Goal: Task Accomplishment & Management: Use online tool/utility

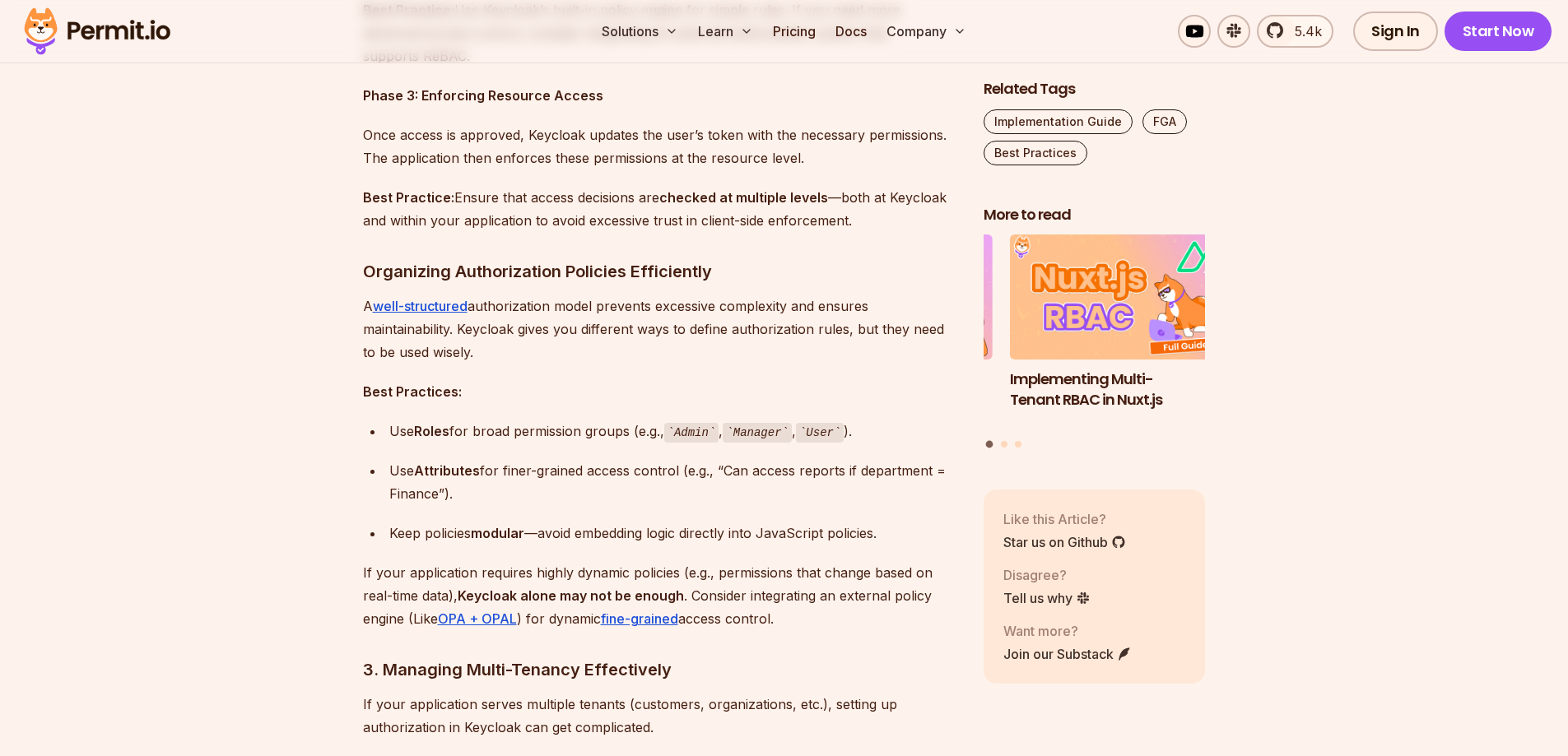
scroll to position [1893, 0]
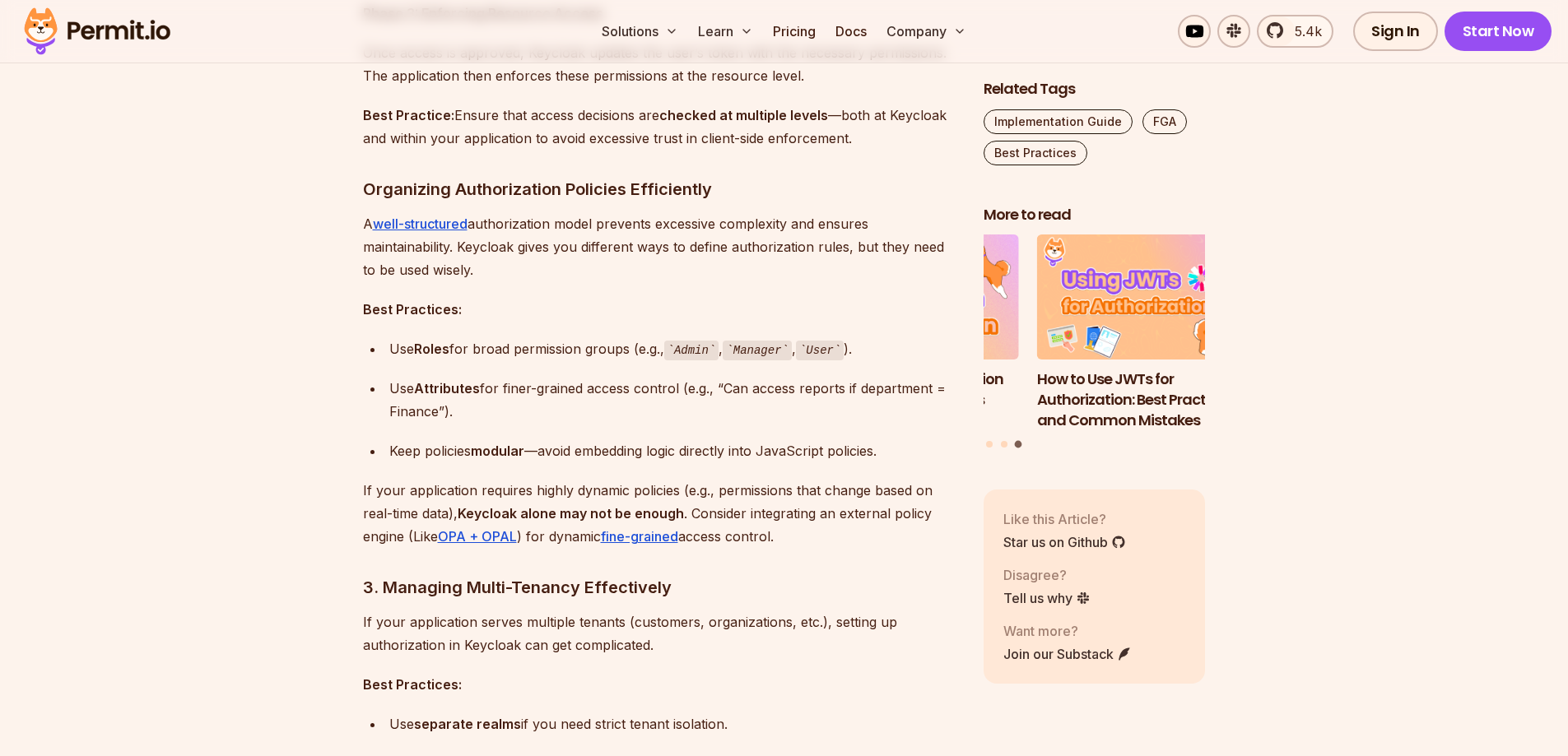
drag, startPoint x: 481, startPoint y: 386, endPoint x: 699, endPoint y: 409, distance: 219.2
click at [699, 409] on div "Use Attributes for finer-grained access control (e.g., “Can access reports if d…" at bounding box center [673, 399] width 568 height 46
click at [500, 420] on div "Use Attributes for finer-grained access control (e.g., “Can access reports if d…" at bounding box center [673, 399] width 568 height 46
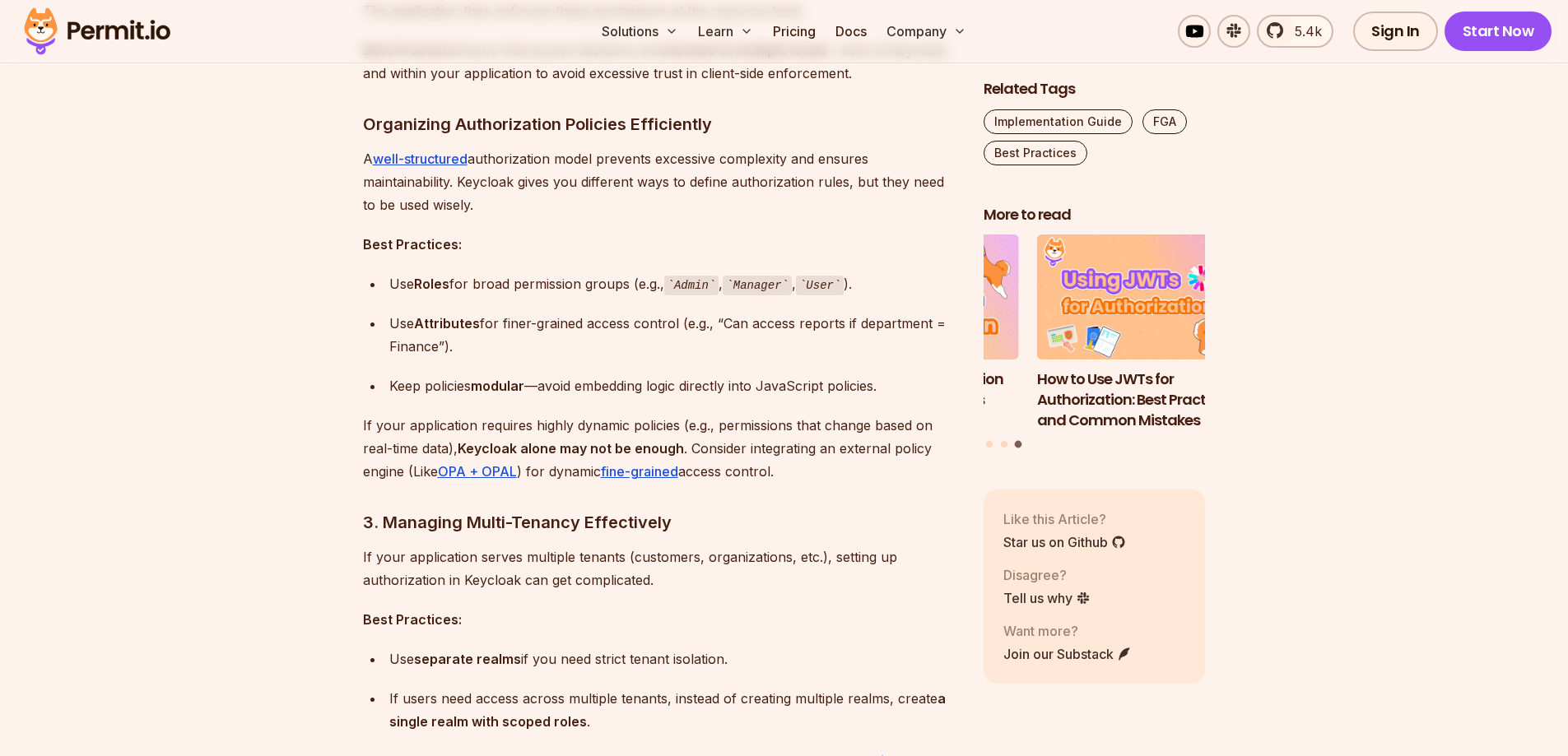
scroll to position [2140, 0]
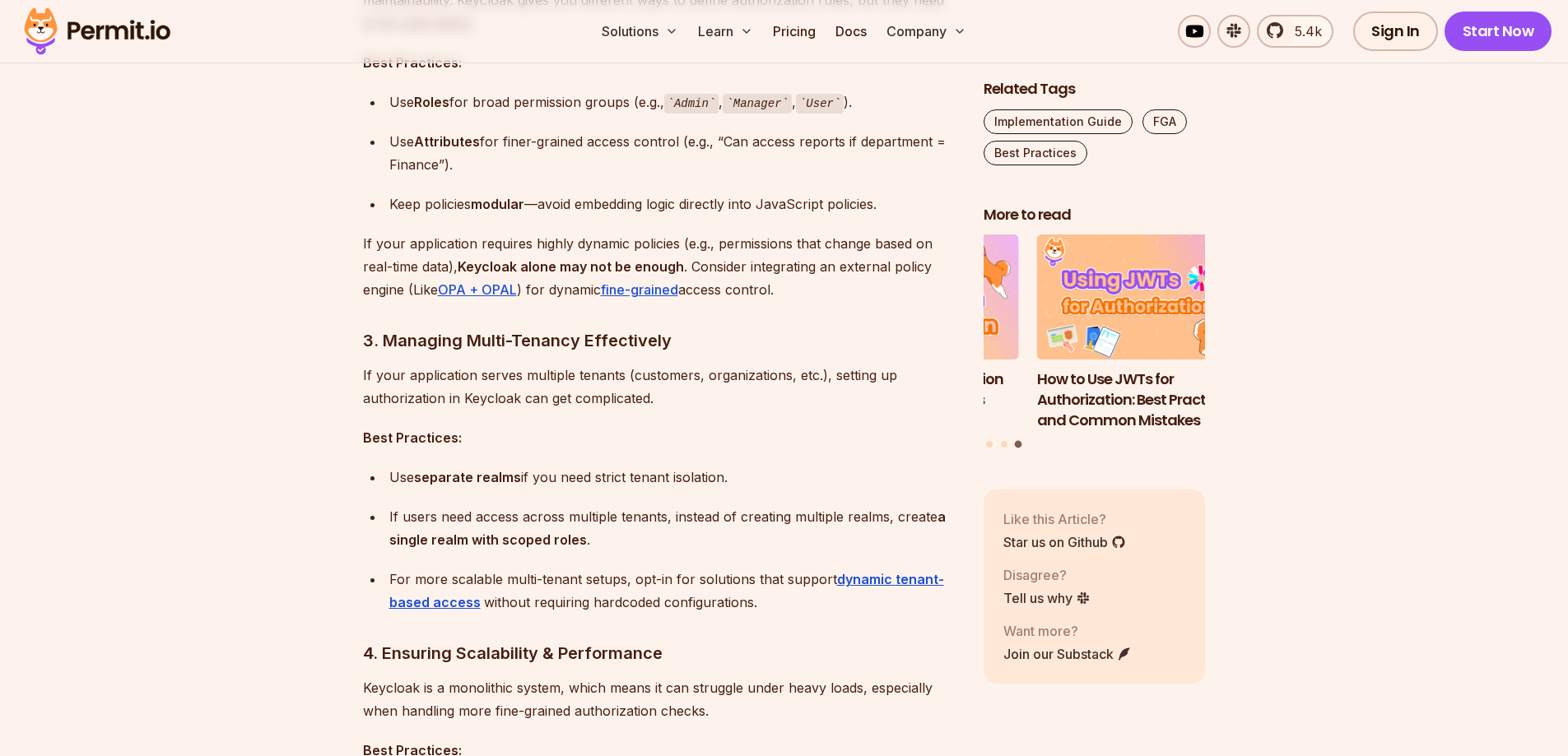
click at [460, 346] on h3 "3. Managing Multi-Tenancy Effectively" at bounding box center [660, 340] width 595 height 26
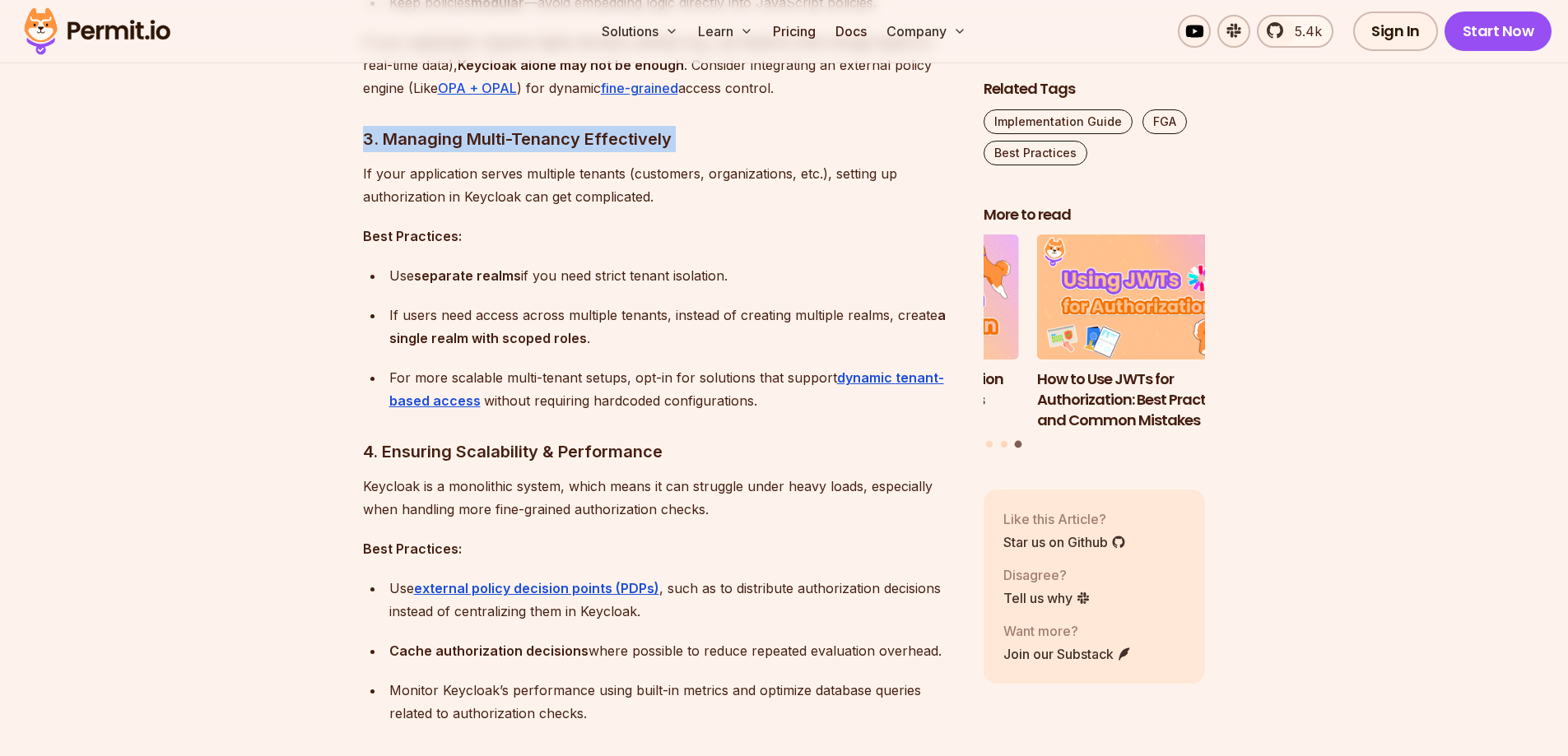
scroll to position [2387, 0]
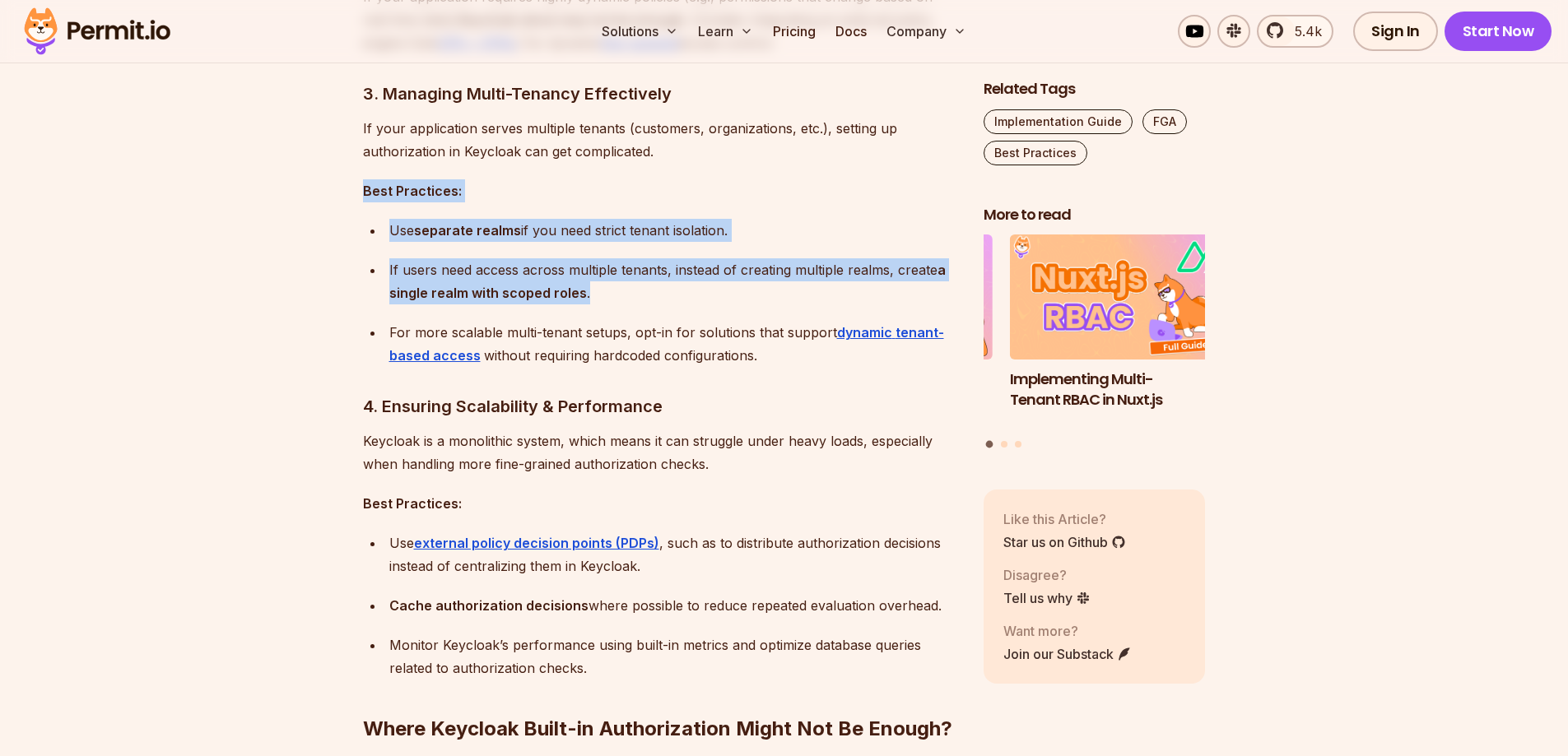
drag, startPoint x: 323, startPoint y: 191, endPoint x: 752, endPoint y: 298, distance: 442.1
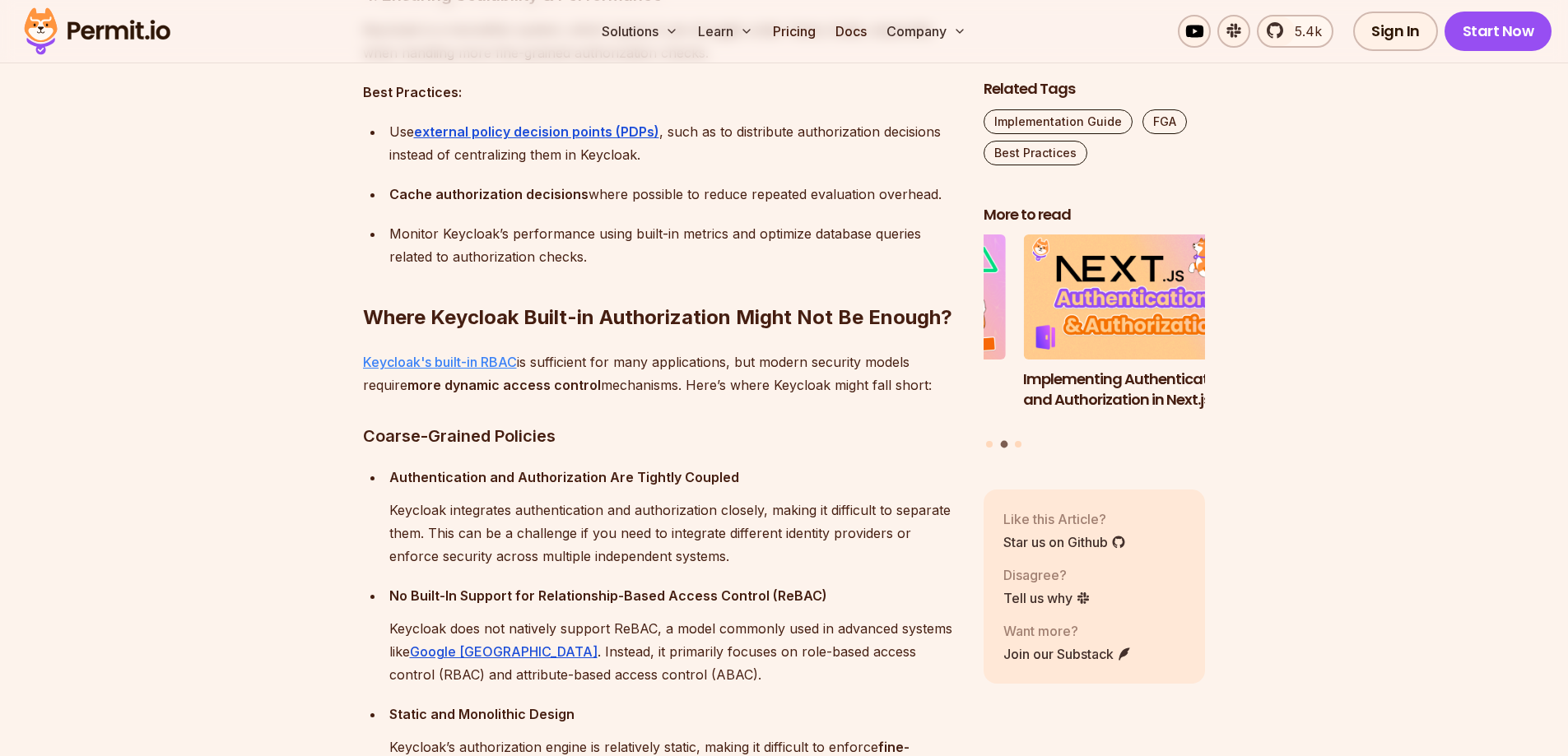
scroll to position [2305, 0]
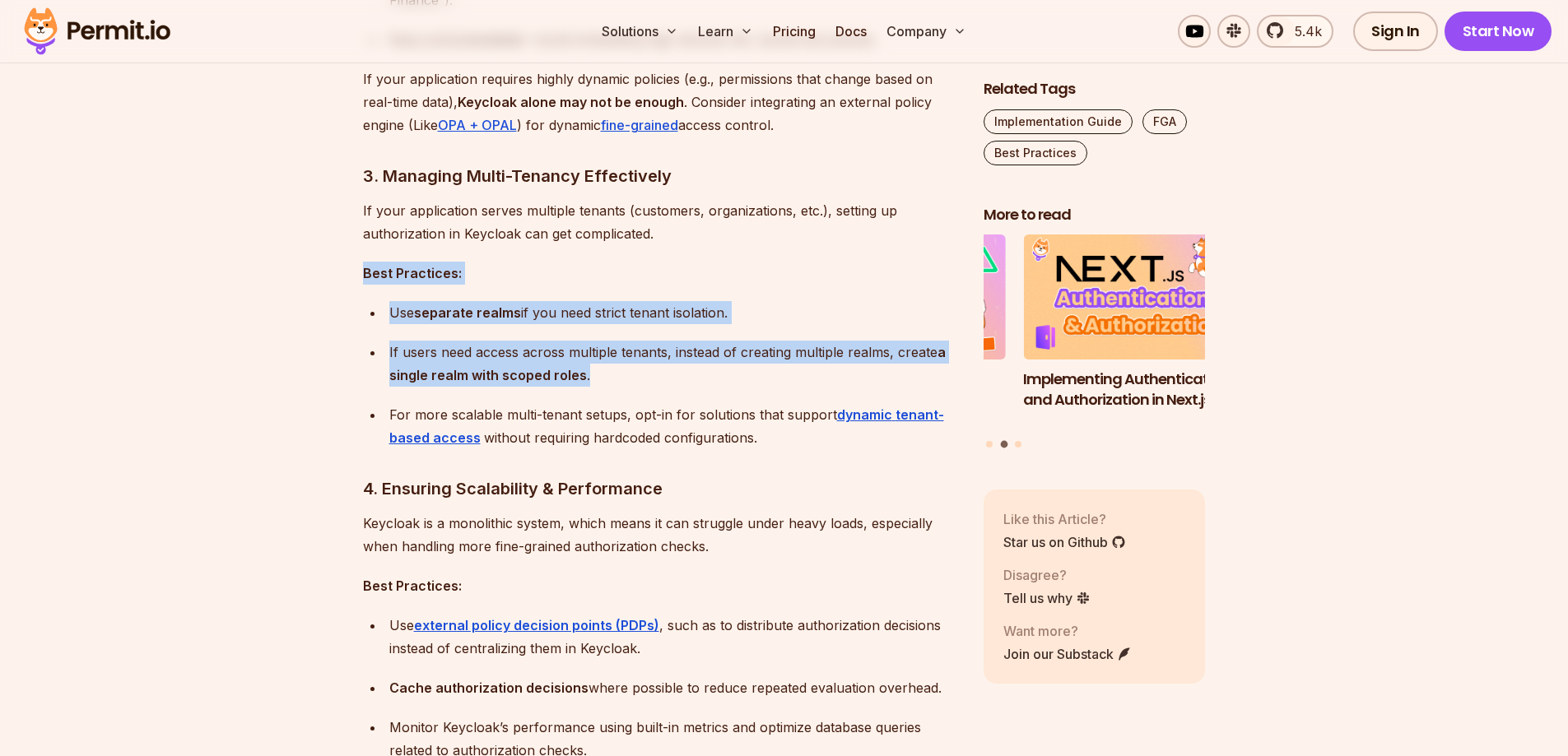
click at [468, 320] on strong "separate realms" at bounding box center [467, 312] width 107 height 17
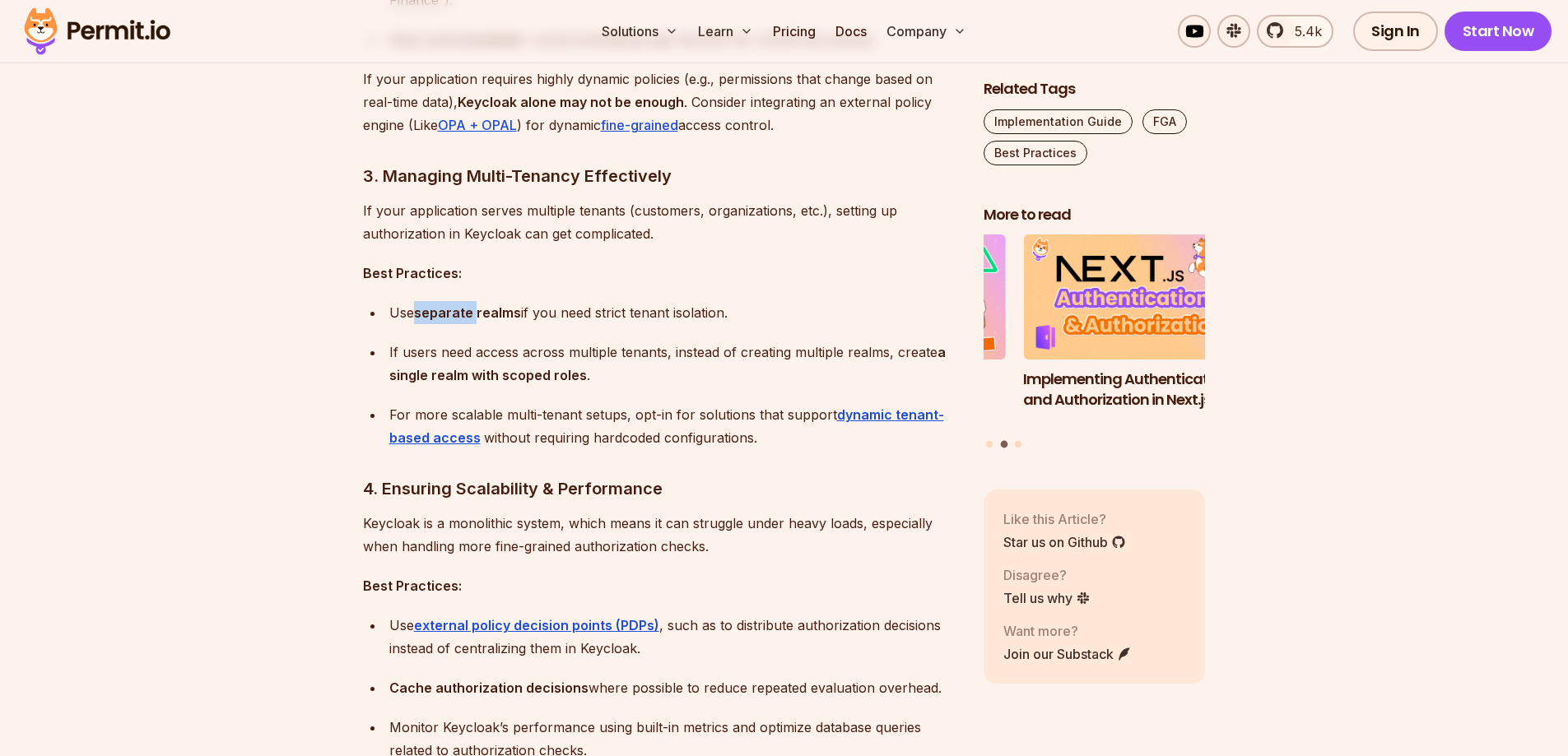
click at [468, 320] on strong "separate realms" at bounding box center [467, 312] width 107 height 17
click at [531, 308] on div "Use separate realms if you need strict tenant isolation." at bounding box center [673, 313] width 568 height 23
click at [426, 352] on div "If users need access across multiple tenants, instead of creating multiple real…" at bounding box center [673, 363] width 568 height 46
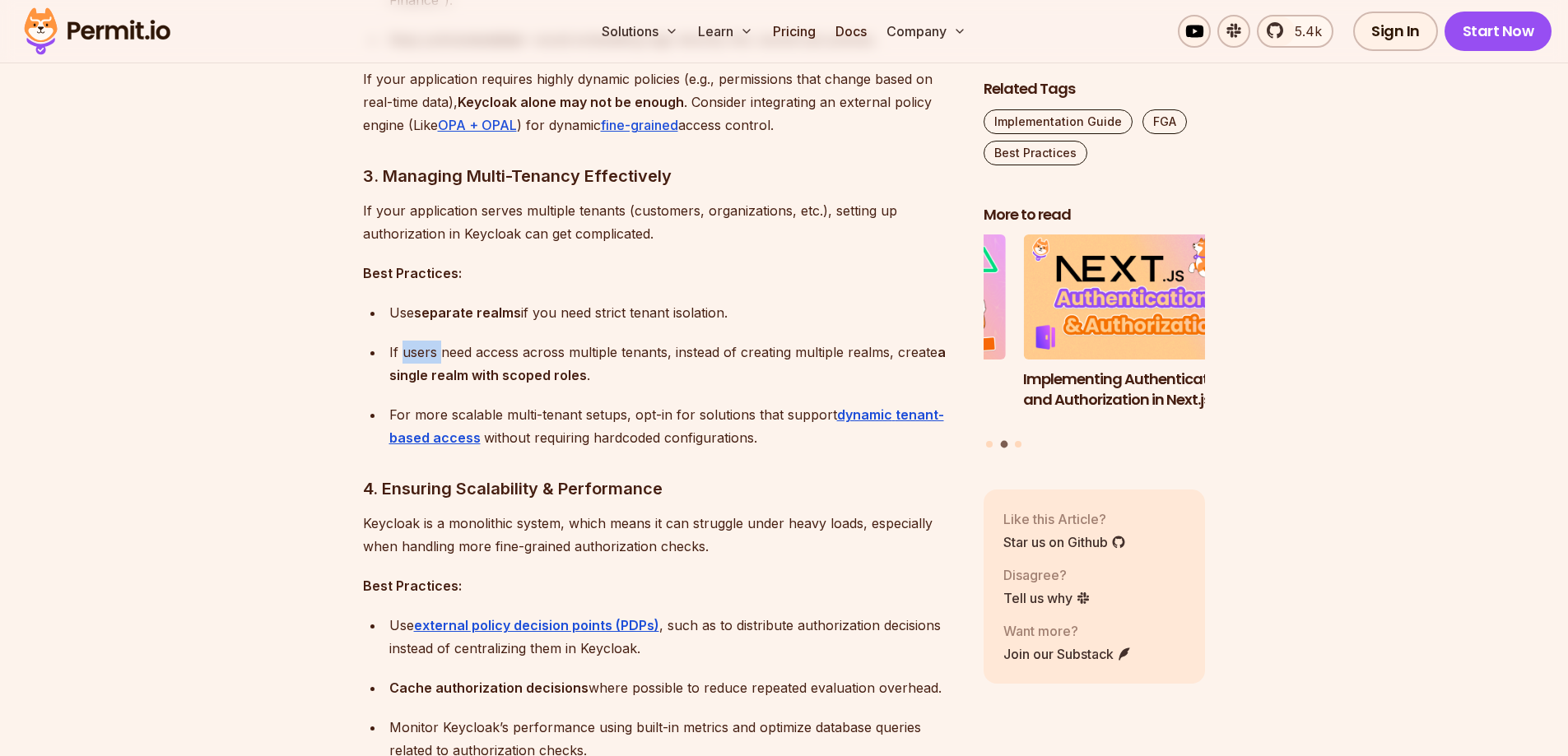
click at [426, 352] on div "If users need access across multiple tenants, instead of creating multiple real…" at bounding box center [673, 363] width 568 height 46
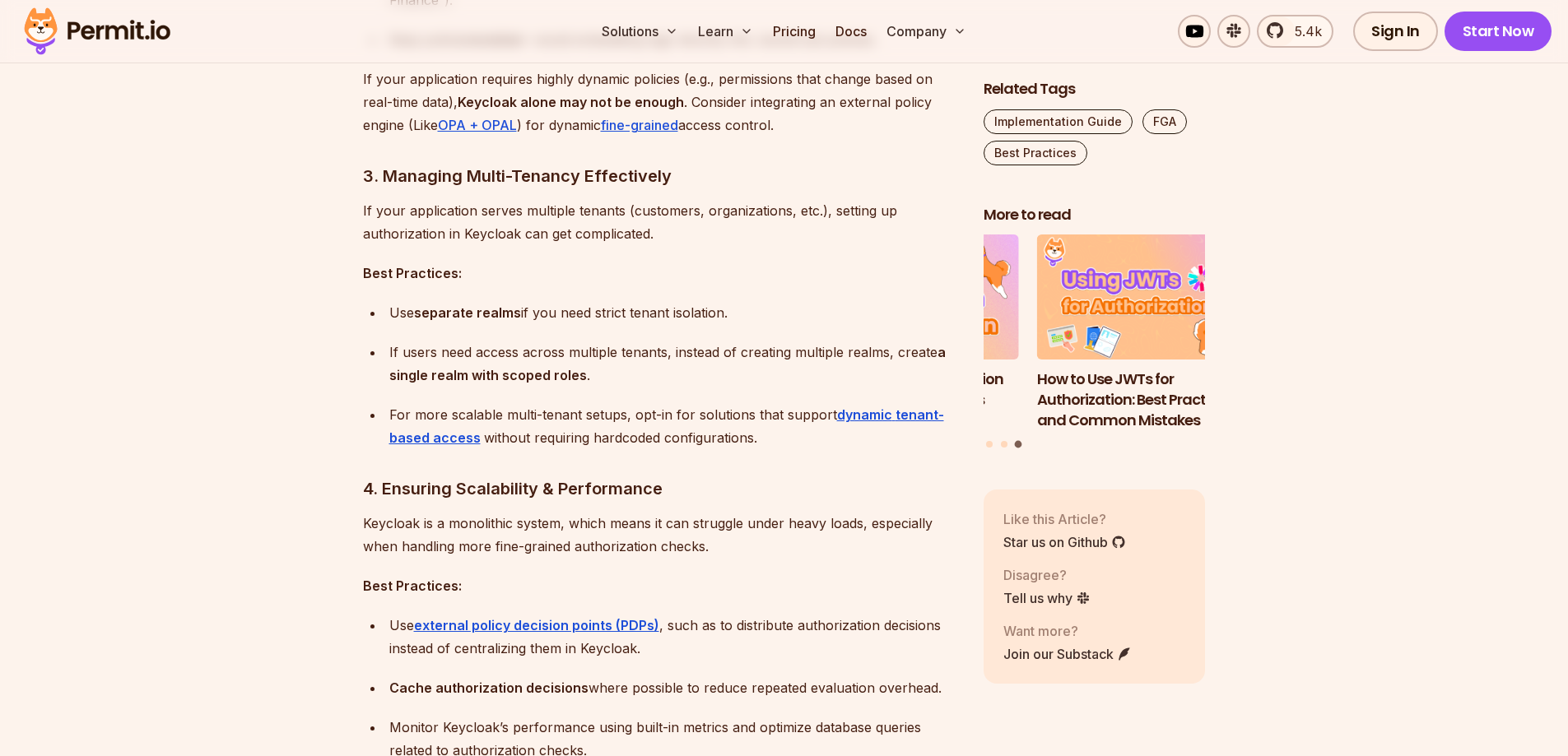
click at [580, 353] on div "If users need access across multiple tenants, instead of creating multiple real…" at bounding box center [673, 363] width 568 height 46
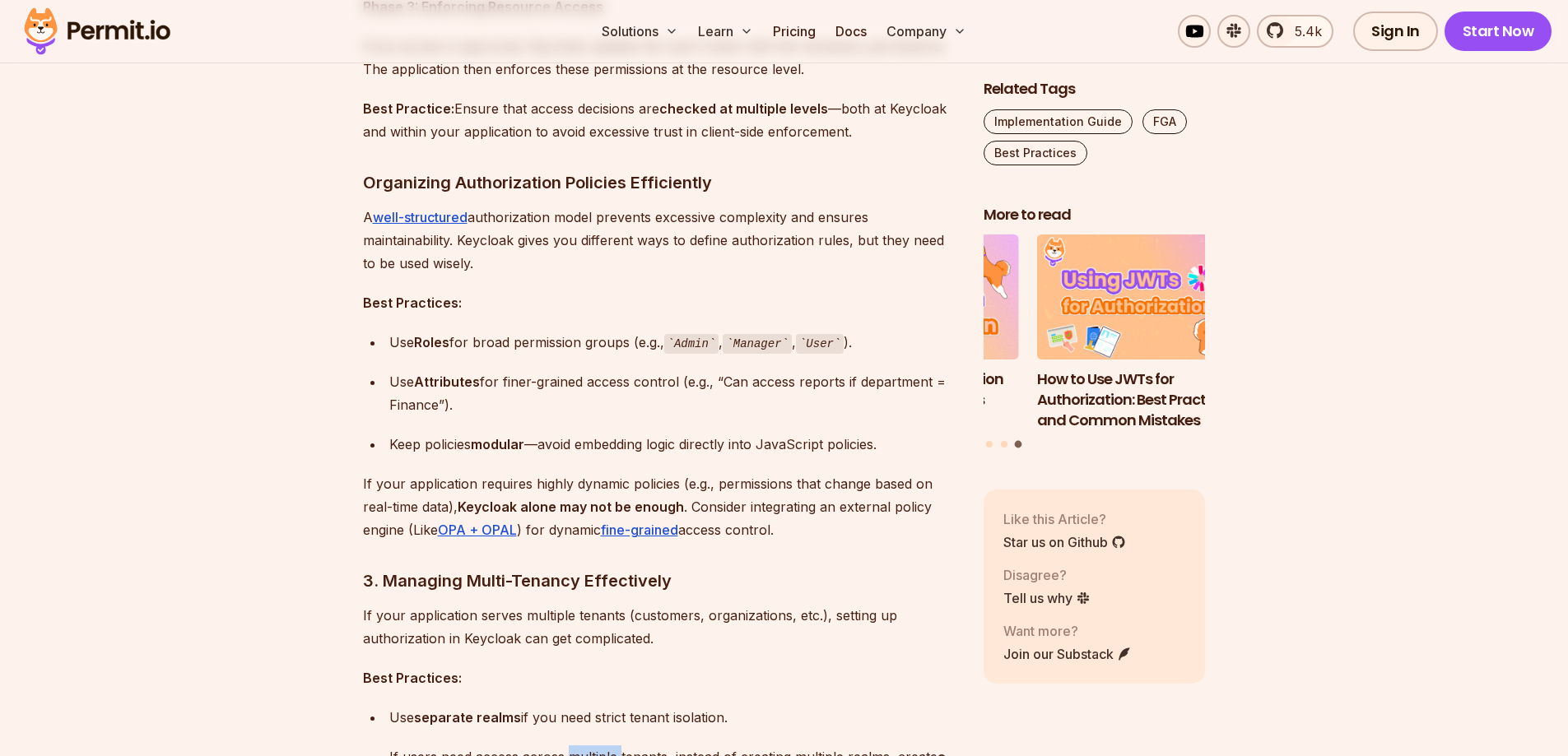
scroll to position [1893, 0]
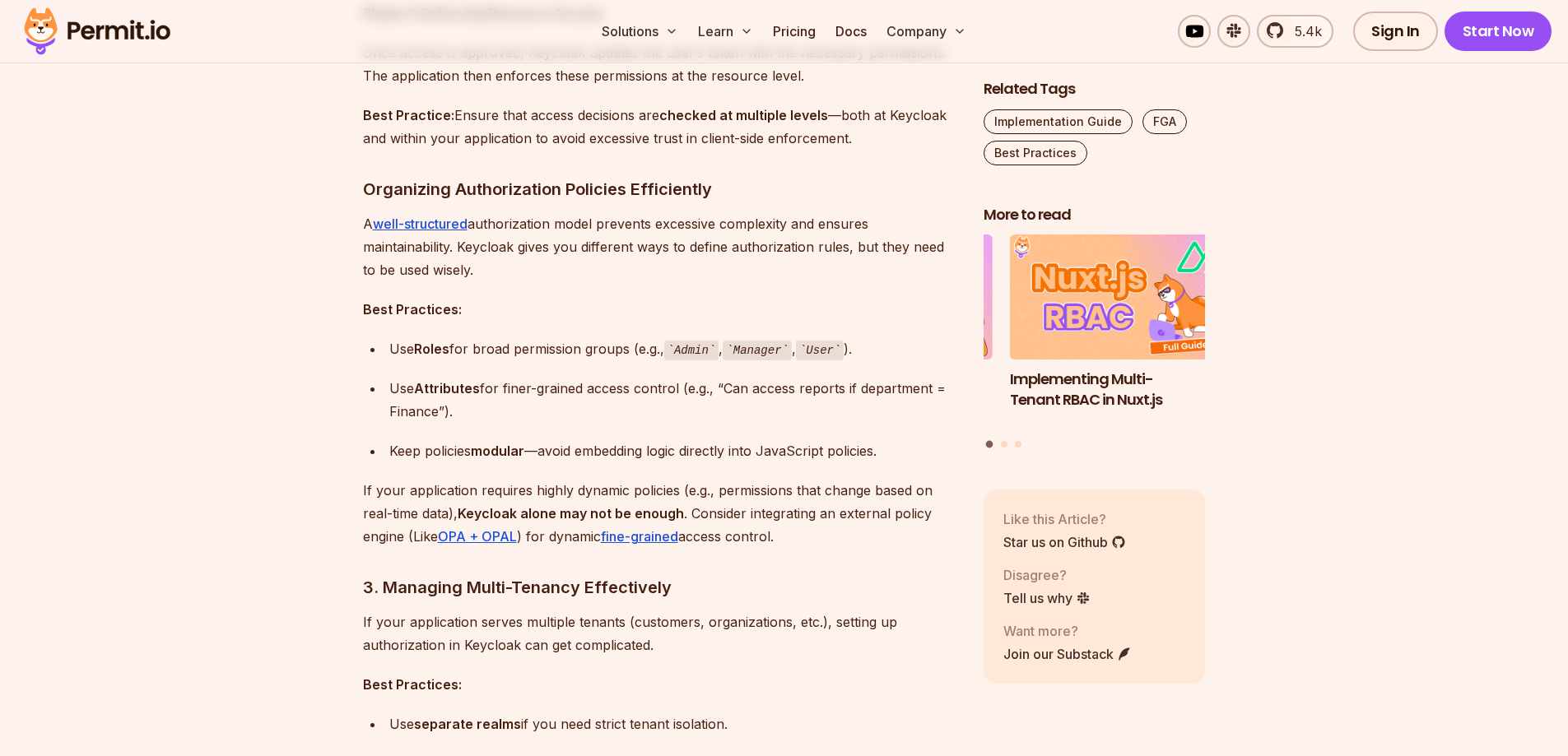
click at [419, 384] on strong "Attributes" at bounding box center [446, 388] width 66 height 17
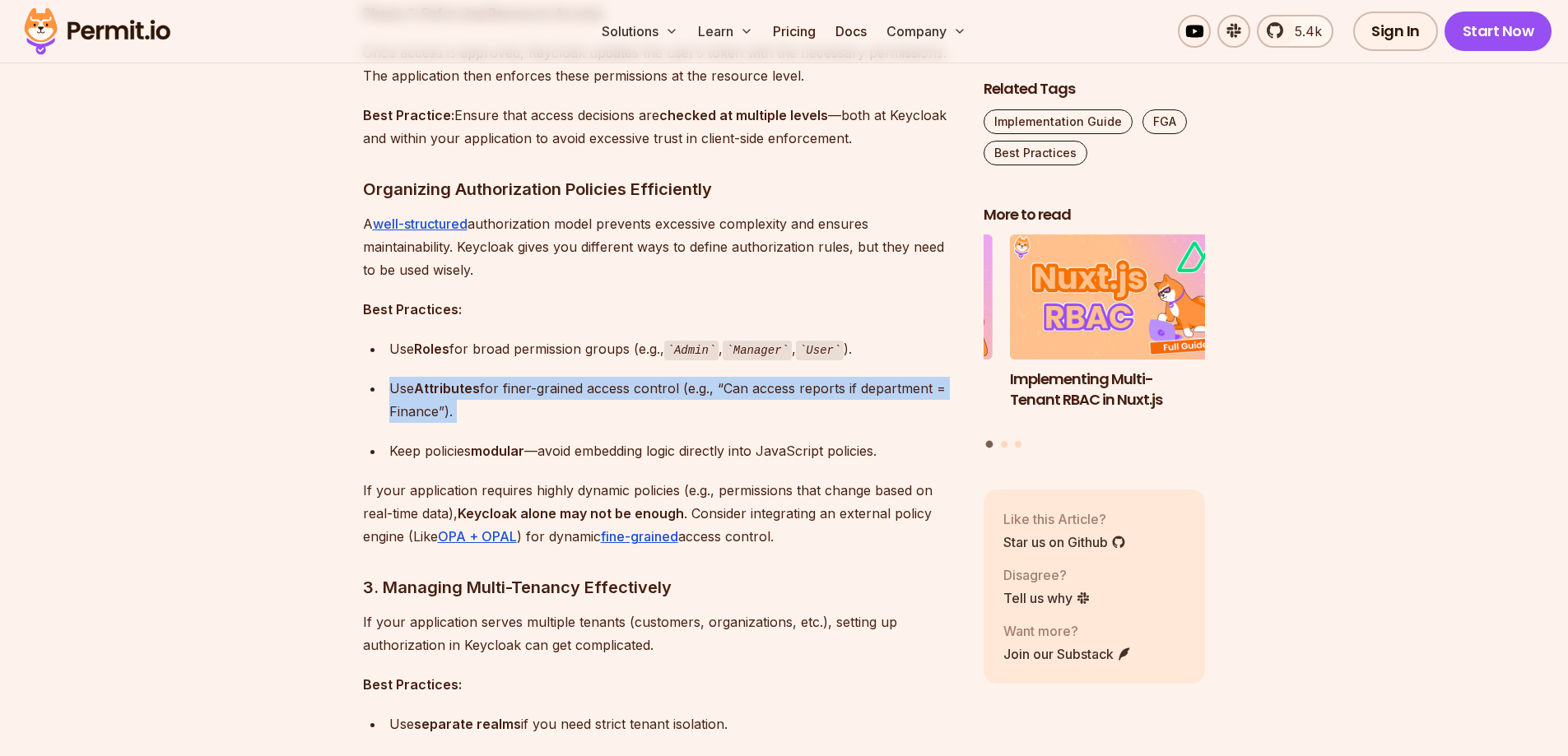
click at [419, 384] on strong "Attributes" at bounding box center [446, 388] width 66 height 17
click at [435, 384] on strong "Attributes" at bounding box center [446, 388] width 66 height 17
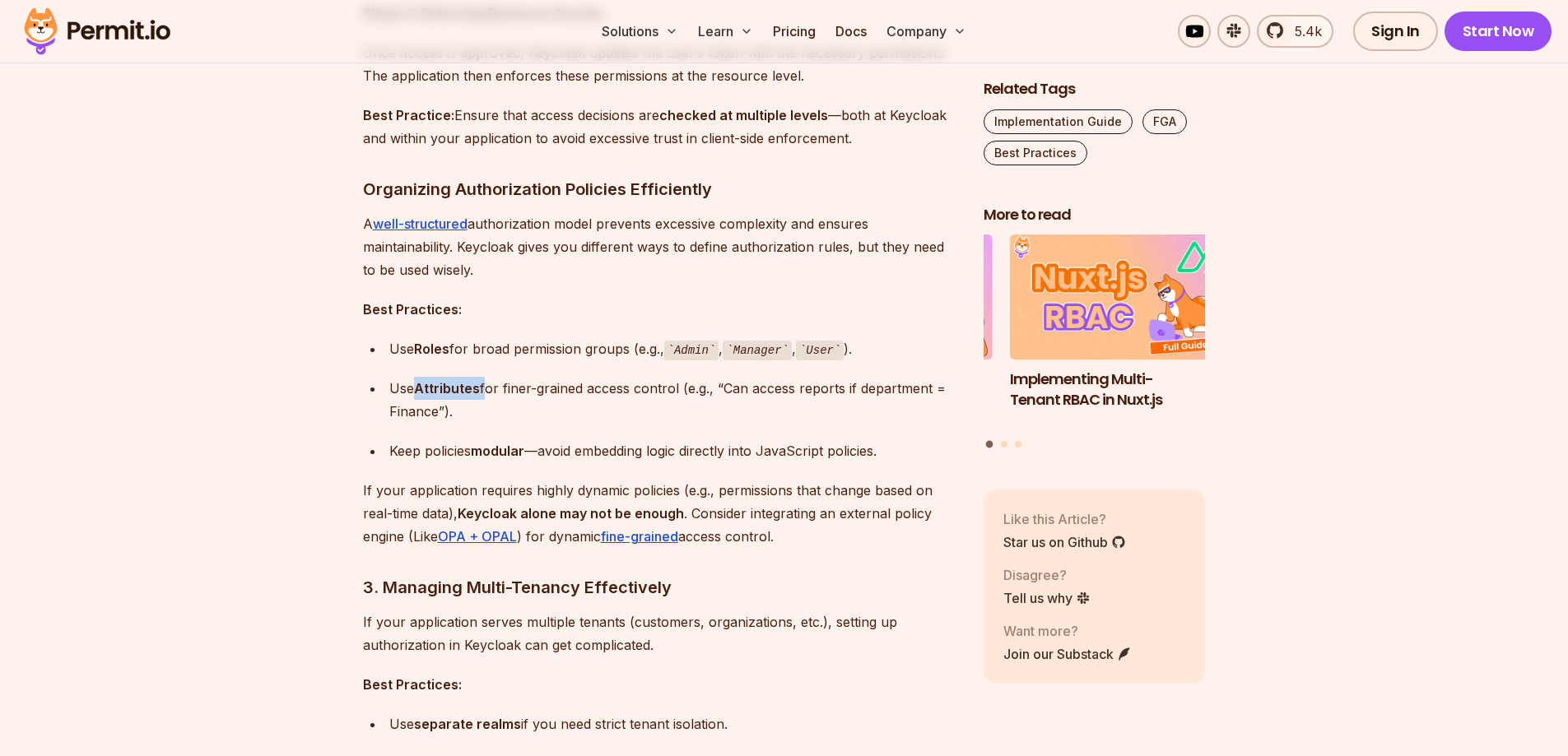
click at [435, 384] on strong "Attributes" at bounding box center [446, 388] width 66 height 17
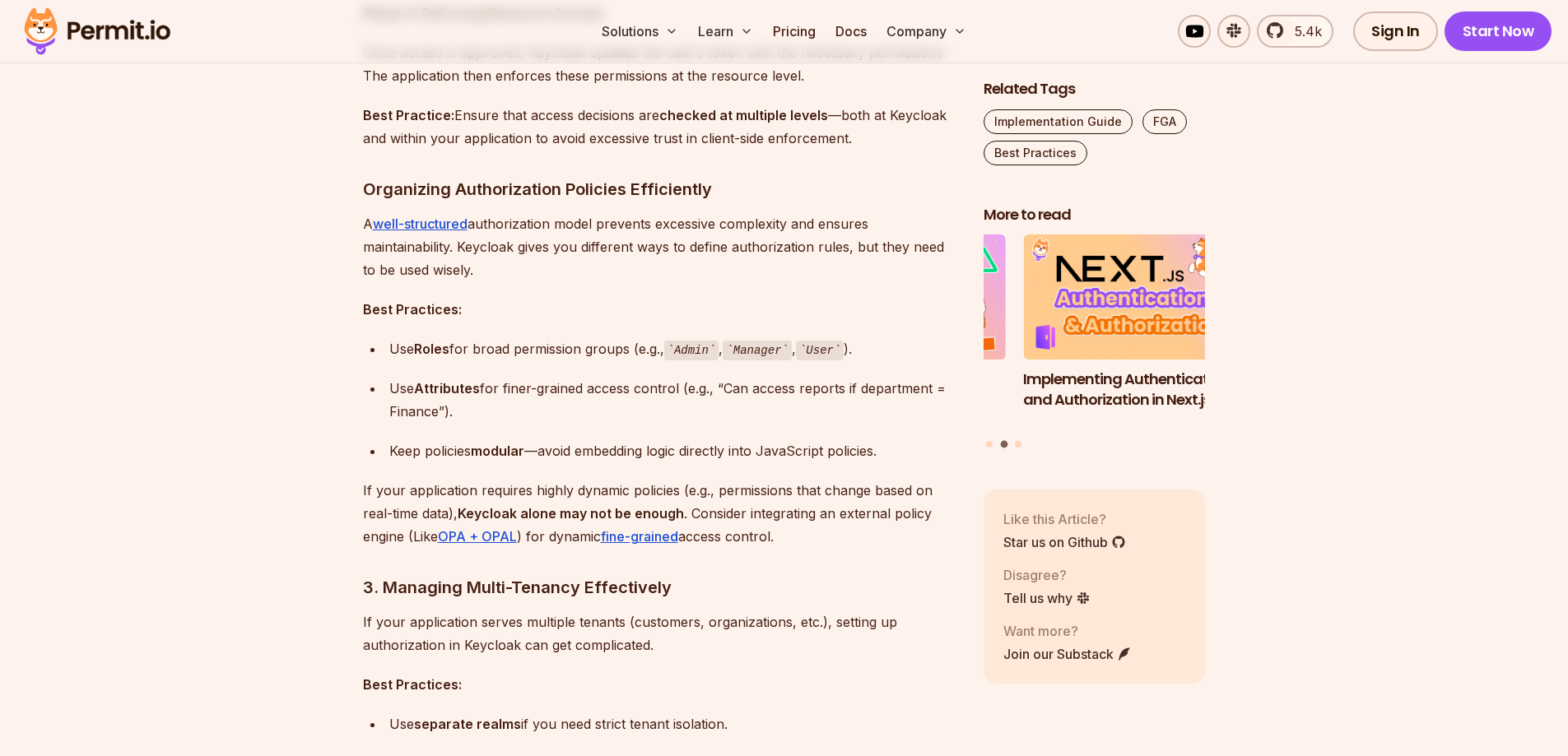
click at [455, 452] on div "Keep policies modular —avoid embedding logic directly into JavaScript policies." at bounding box center [673, 451] width 568 height 23
click at [540, 454] on div "Keep policies modular —avoid embedding logic directly into JavaScript policies." at bounding box center [673, 451] width 568 height 23
click at [541, 453] on div "Keep policies modular —avoid embedding logic directly into JavaScript policies." at bounding box center [673, 451] width 568 height 23
click at [453, 378] on div "Use Attributes for finer-grained access control (e.g., “Can access reports if d…" at bounding box center [673, 399] width 568 height 46
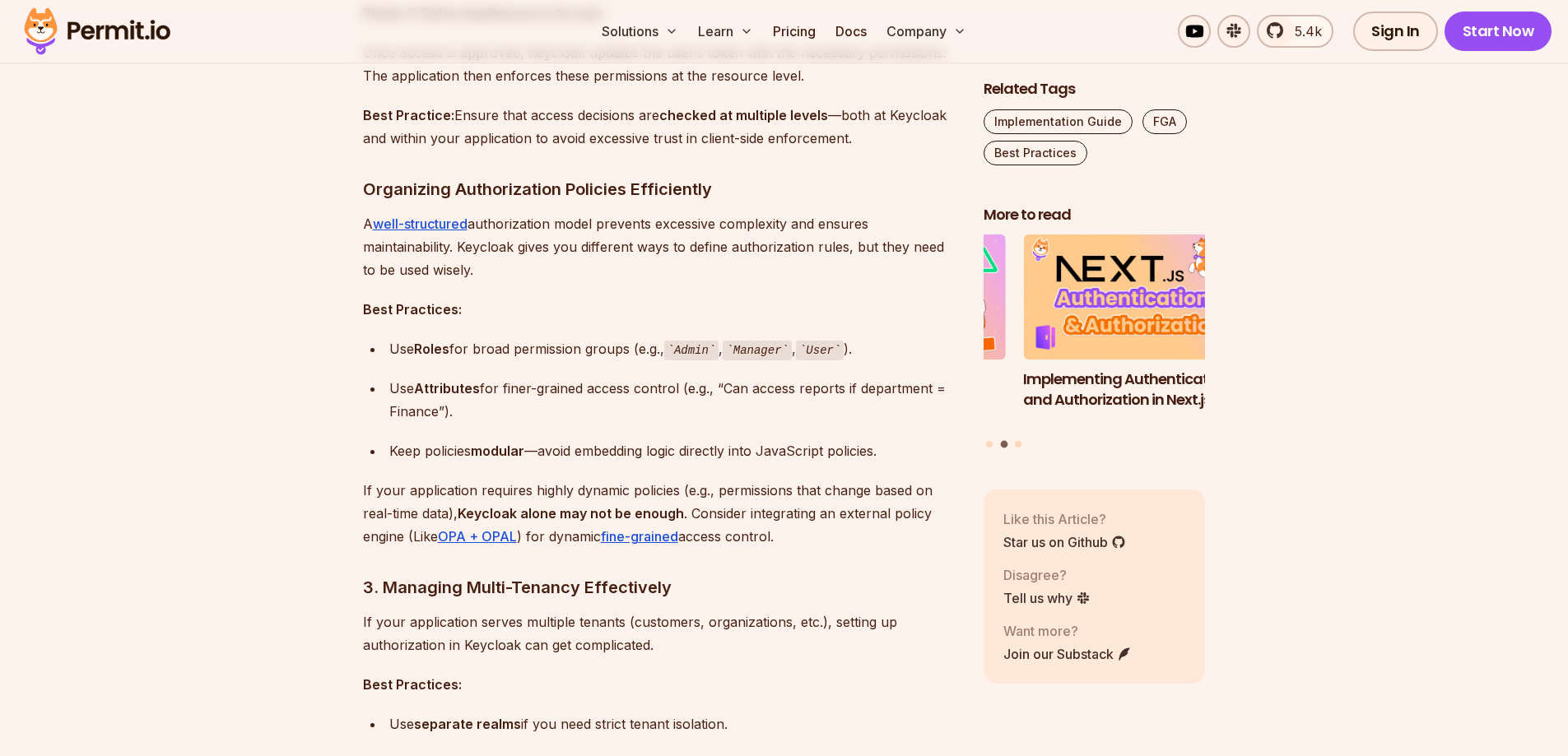
click at [453, 376] on ul "Use Roles for broad permission groups (e.g., Admin , Manager , User ). Use Attr…" at bounding box center [660, 400] width 595 height 126
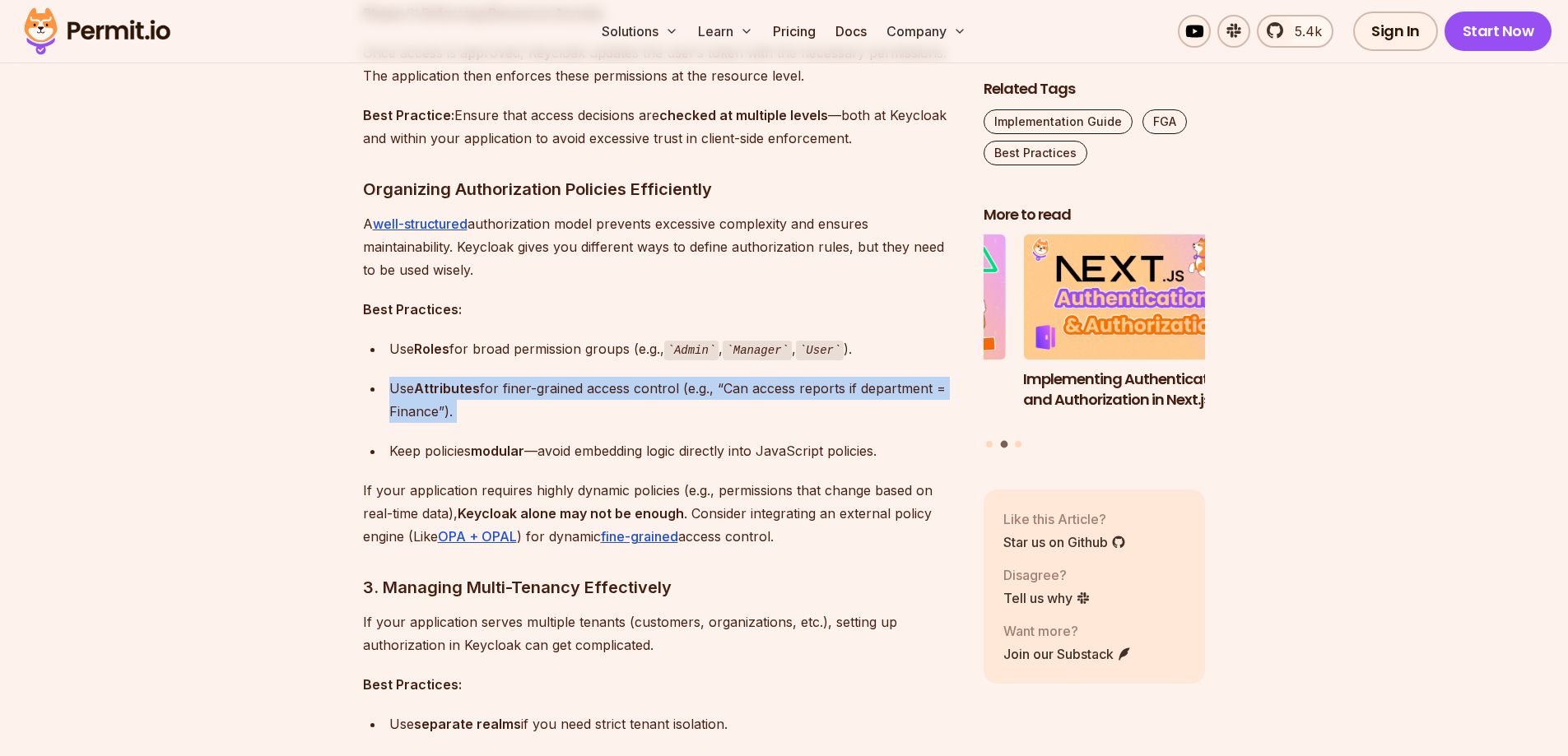
click at [453, 376] on ul "Use Roles for broad permission groups (e.g., Admin , Manager , User ). Use Attr…" at bounding box center [660, 400] width 595 height 126
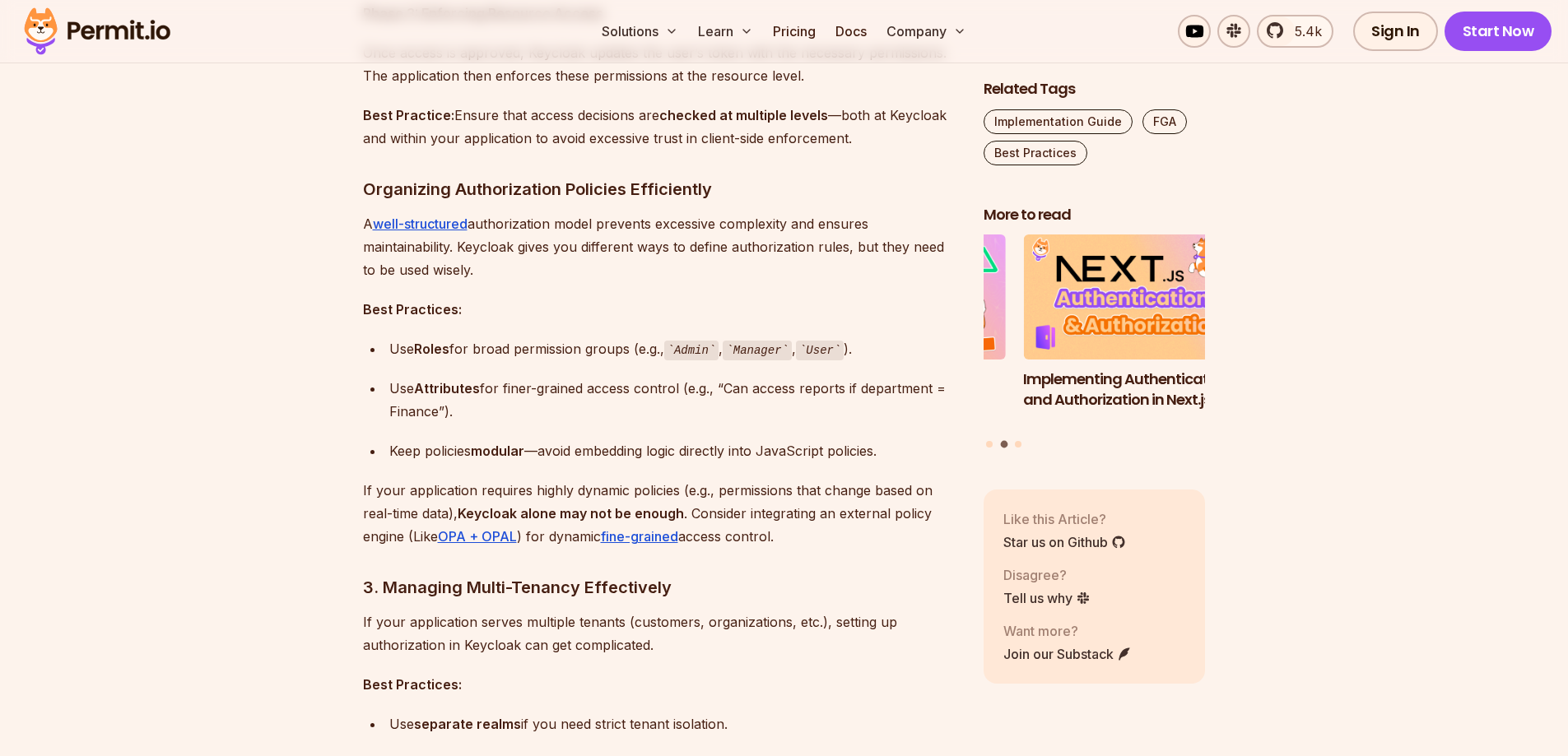
click at [527, 358] on div "Use Roles for broad permission groups (e.g., Admin , Manager , User )." at bounding box center [673, 349] width 568 height 23
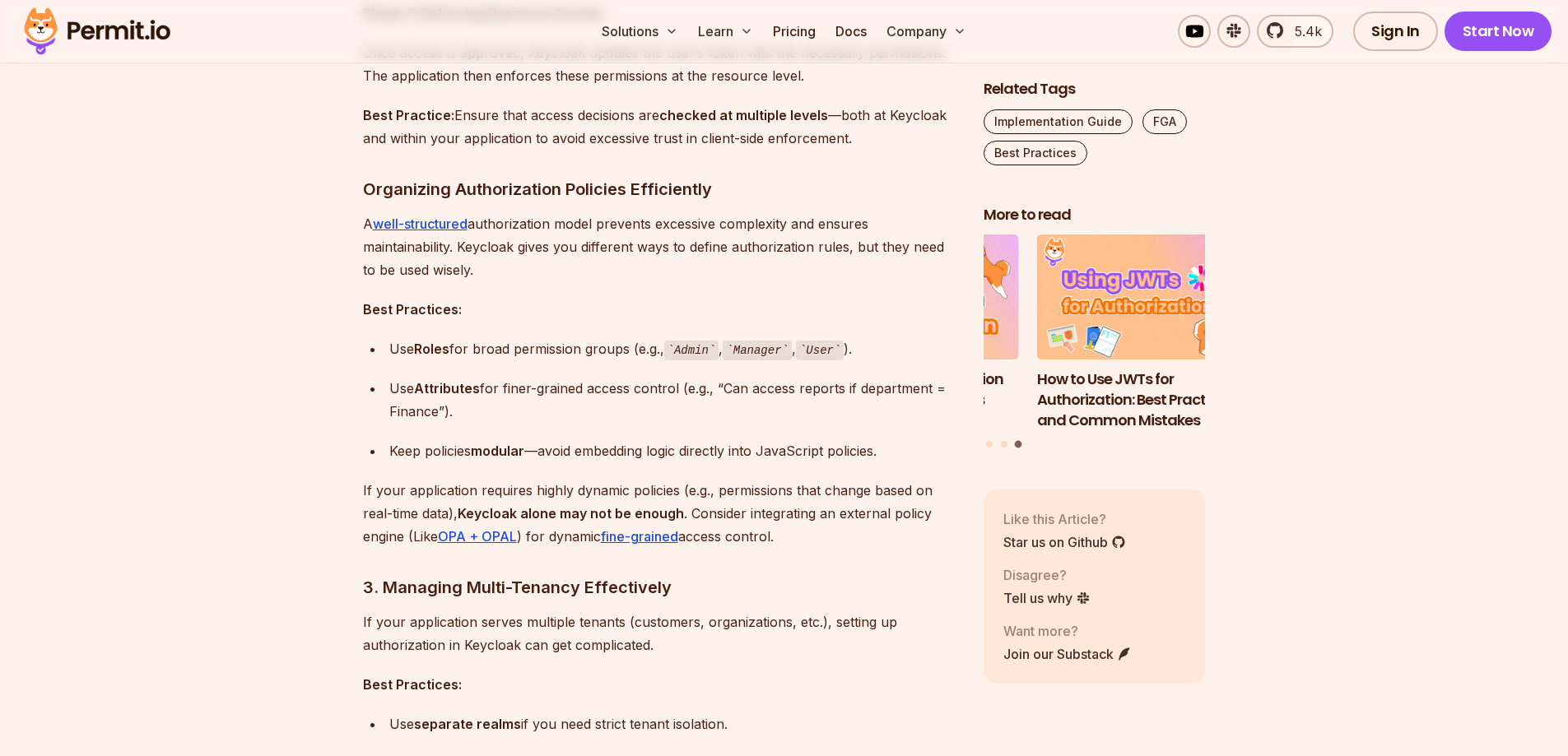
click at [386, 242] on p "A well-structured authorization model prevents excessive complexity and ensures…" at bounding box center [660, 246] width 595 height 69
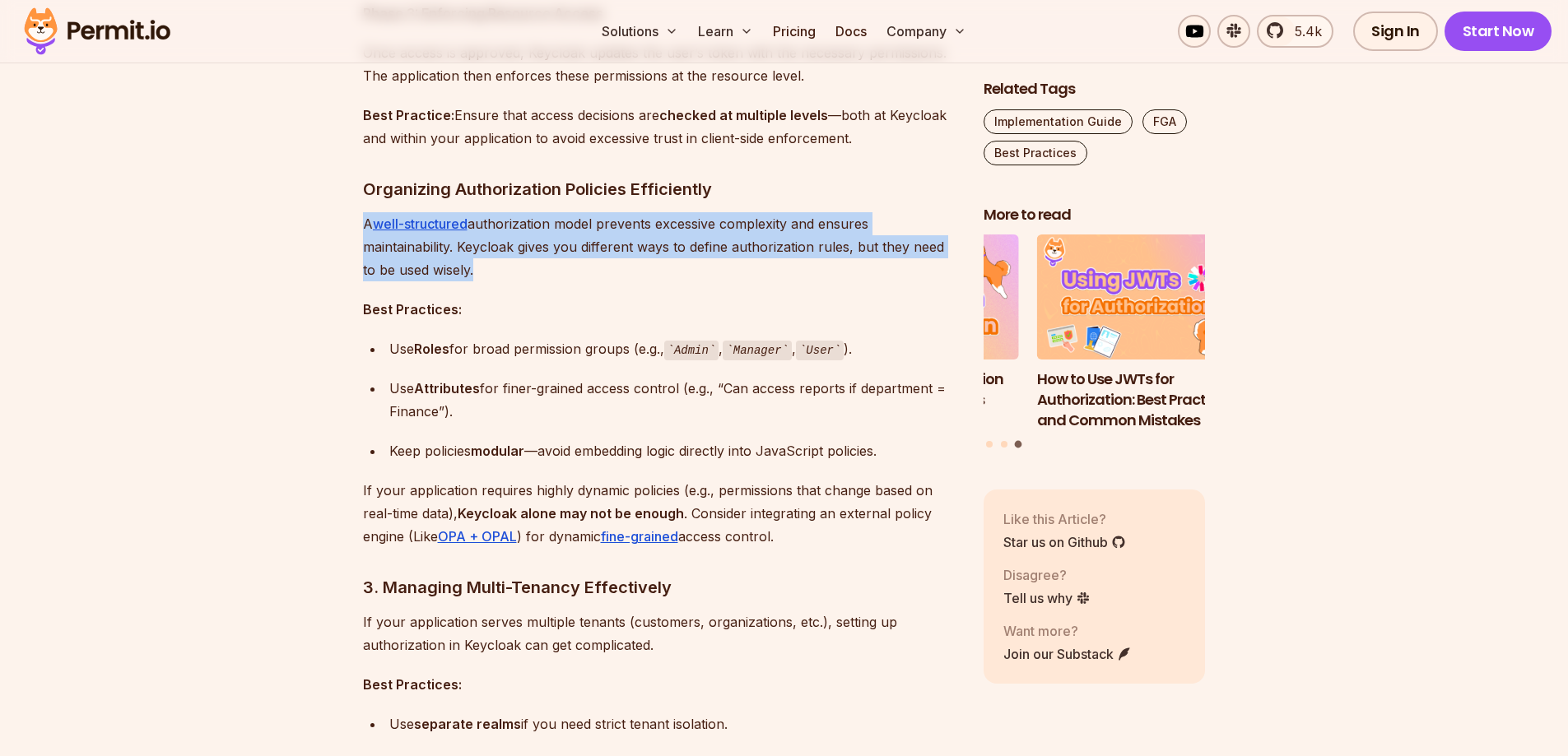
click at [386, 242] on p "A well-structured authorization model prevents excessive complexity and ensures…" at bounding box center [660, 246] width 595 height 69
click at [571, 266] on p "A well-structured authorization model prevents excessive complexity and ensures…" at bounding box center [660, 246] width 595 height 69
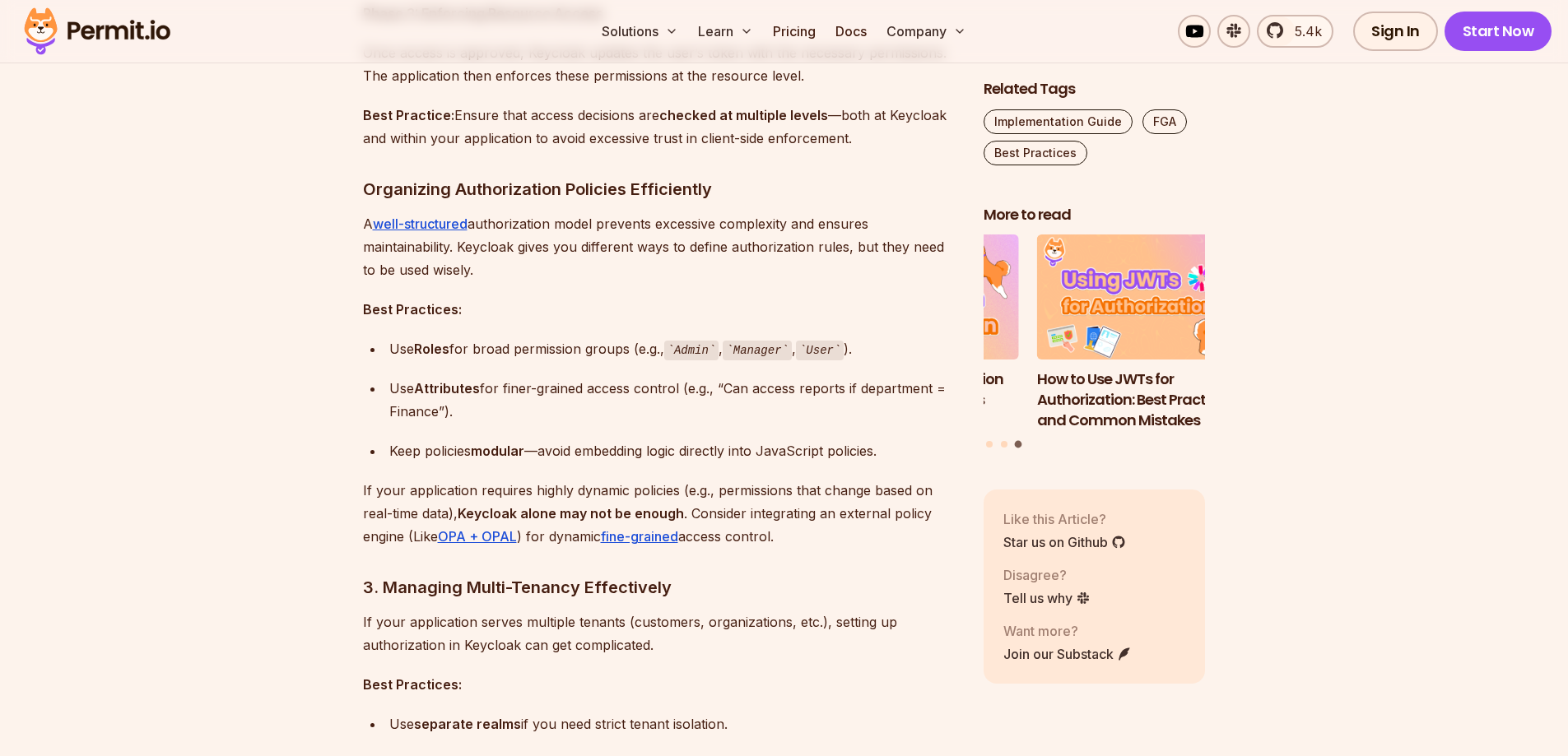
click at [571, 266] on p "A well-structured authorization model prevents excessive complexity and ensures…" at bounding box center [660, 246] width 595 height 69
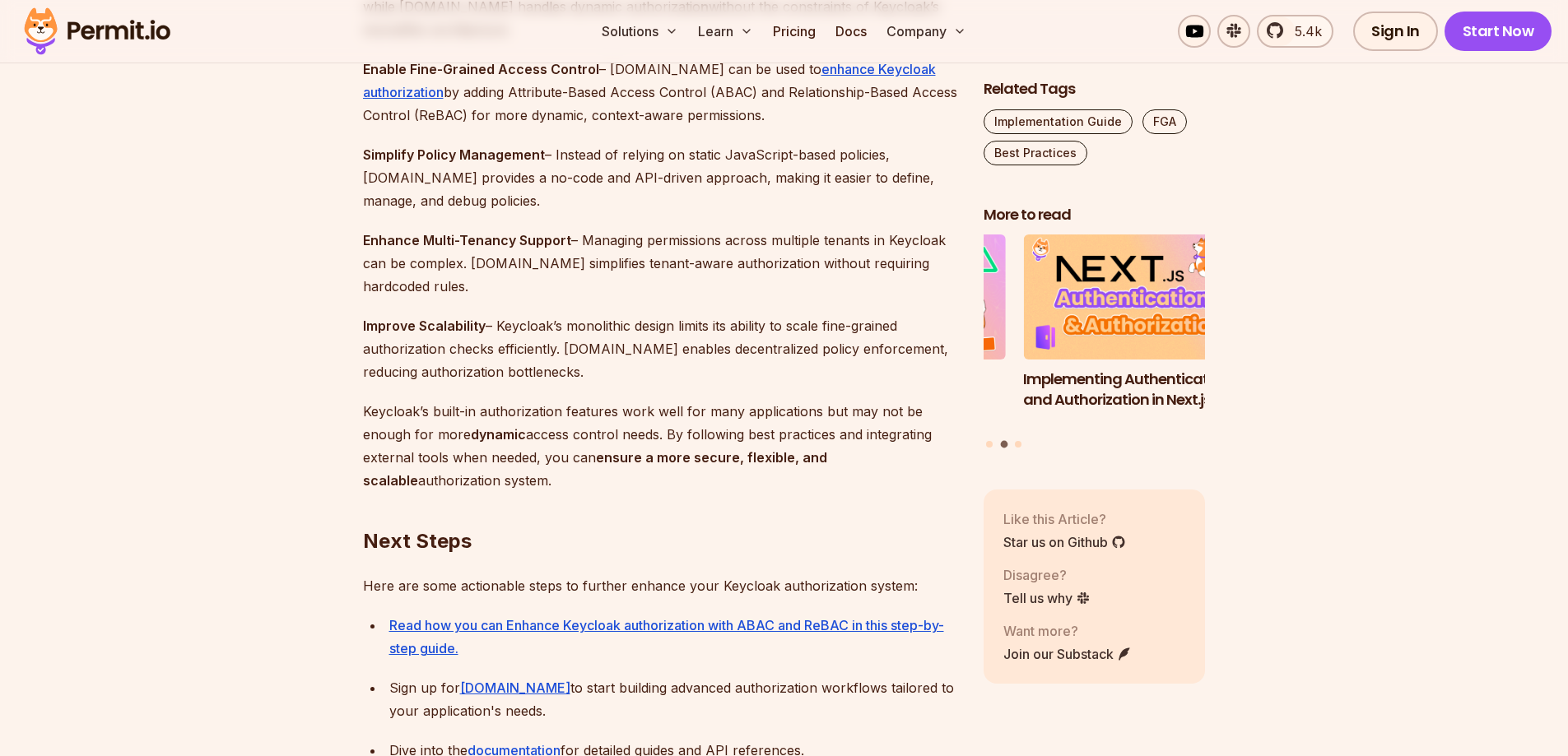
scroll to position [4939, 0]
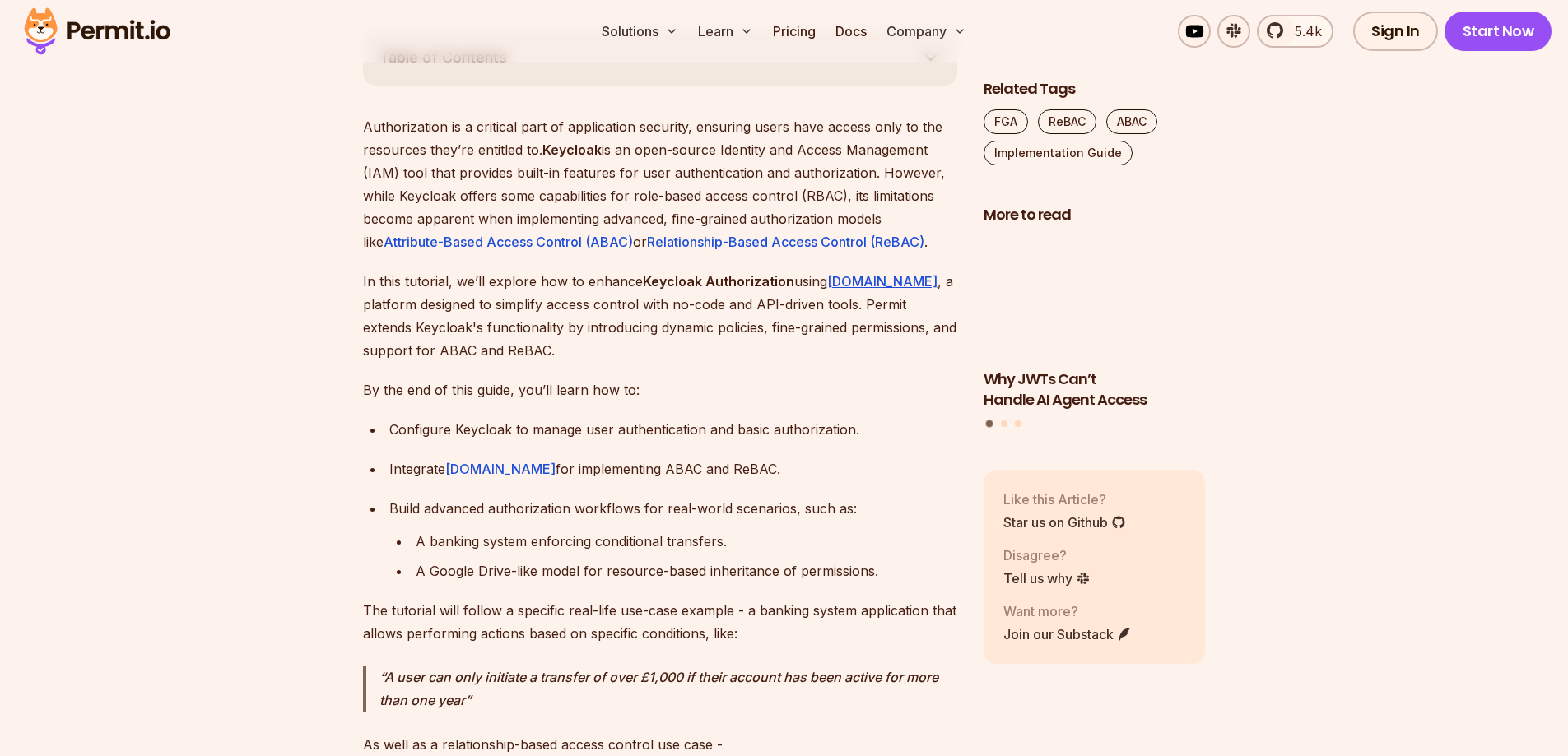
scroll to position [823, 0]
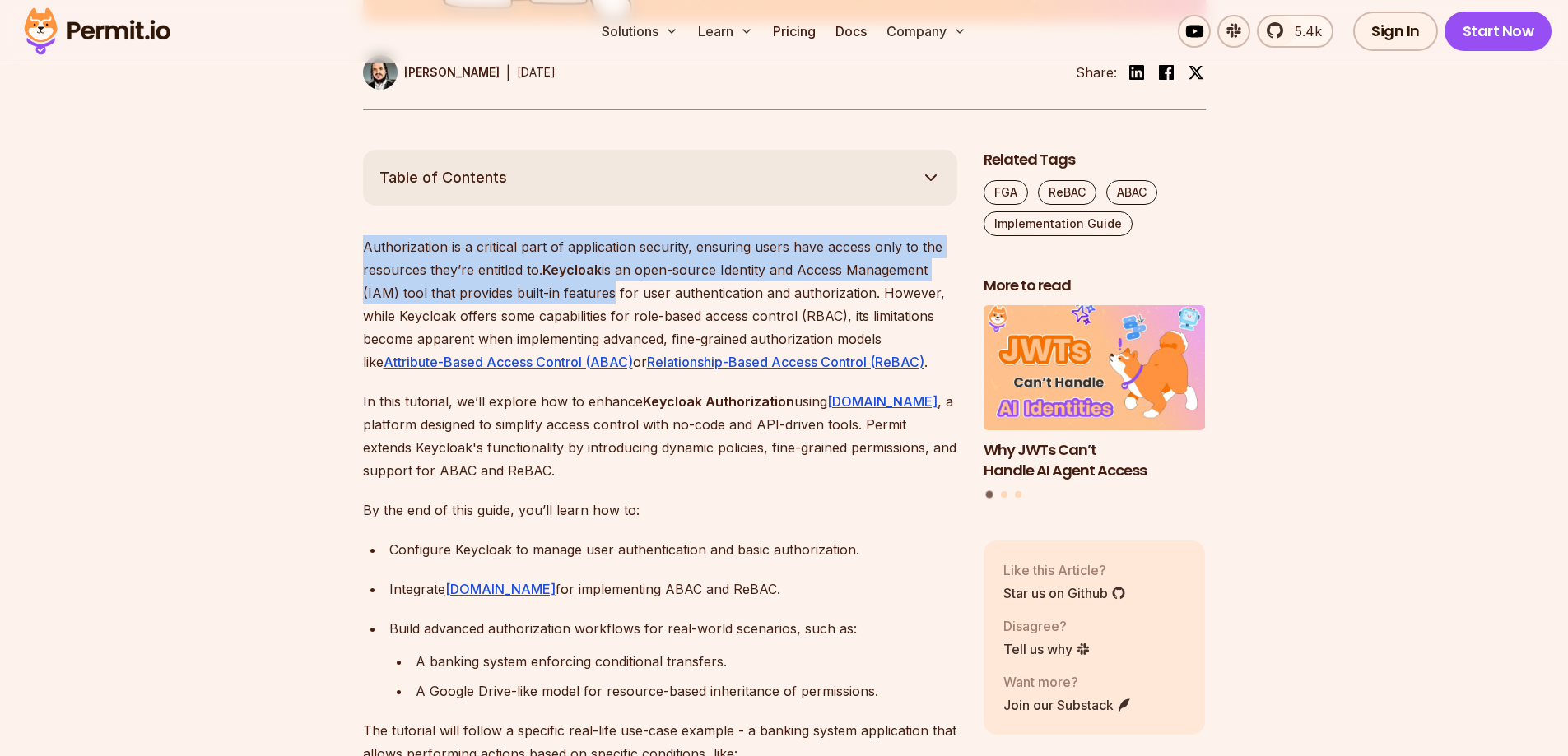
drag, startPoint x: 354, startPoint y: 249, endPoint x: 604, endPoint y: 300, distance: 255.1
click at [604, 300] on p "Authorization is a critical part of application security, ensuring users have a…" at bounding box center [660, 304] width 595 height 138
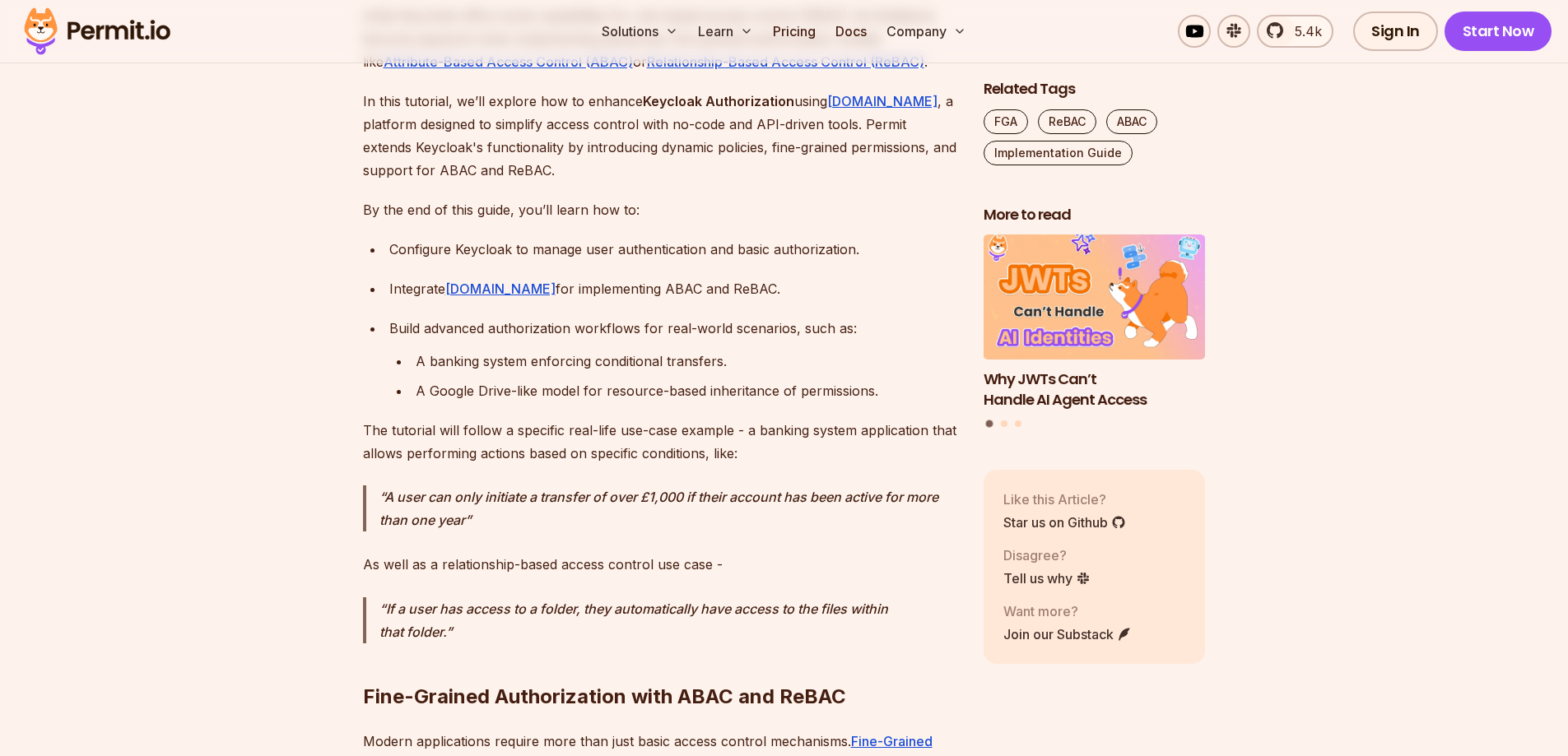
scroll to position [1152, 0]
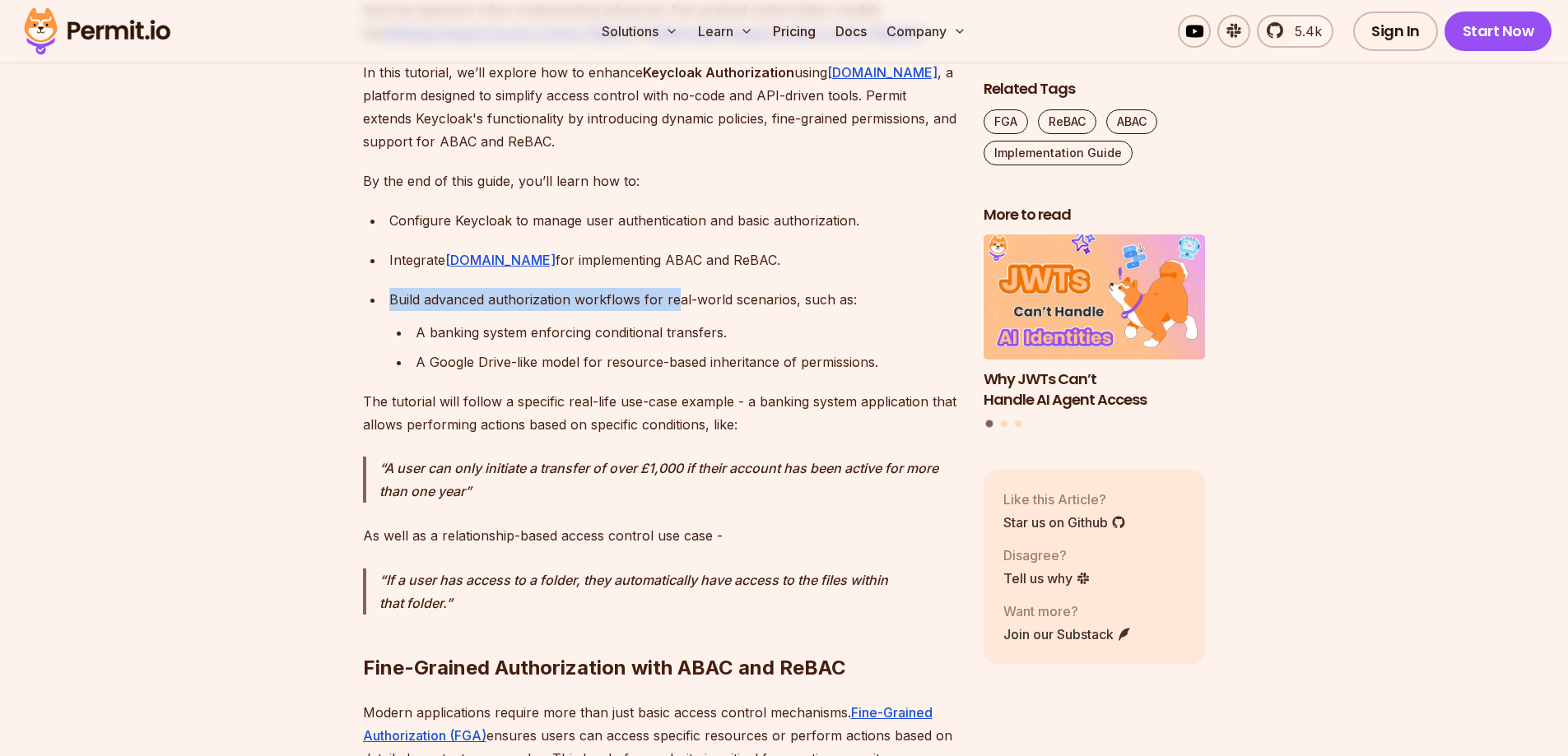
drag, startPoint x: 380, startPoint y: 297, endPoint x: 690, endPoint y: 305, distance: 310.1
click at [690, 305] on ul "Configure Keycloak to manage user authentication and basic authorization. Integ…" at bounding box center [660, 291] width 595 height 164
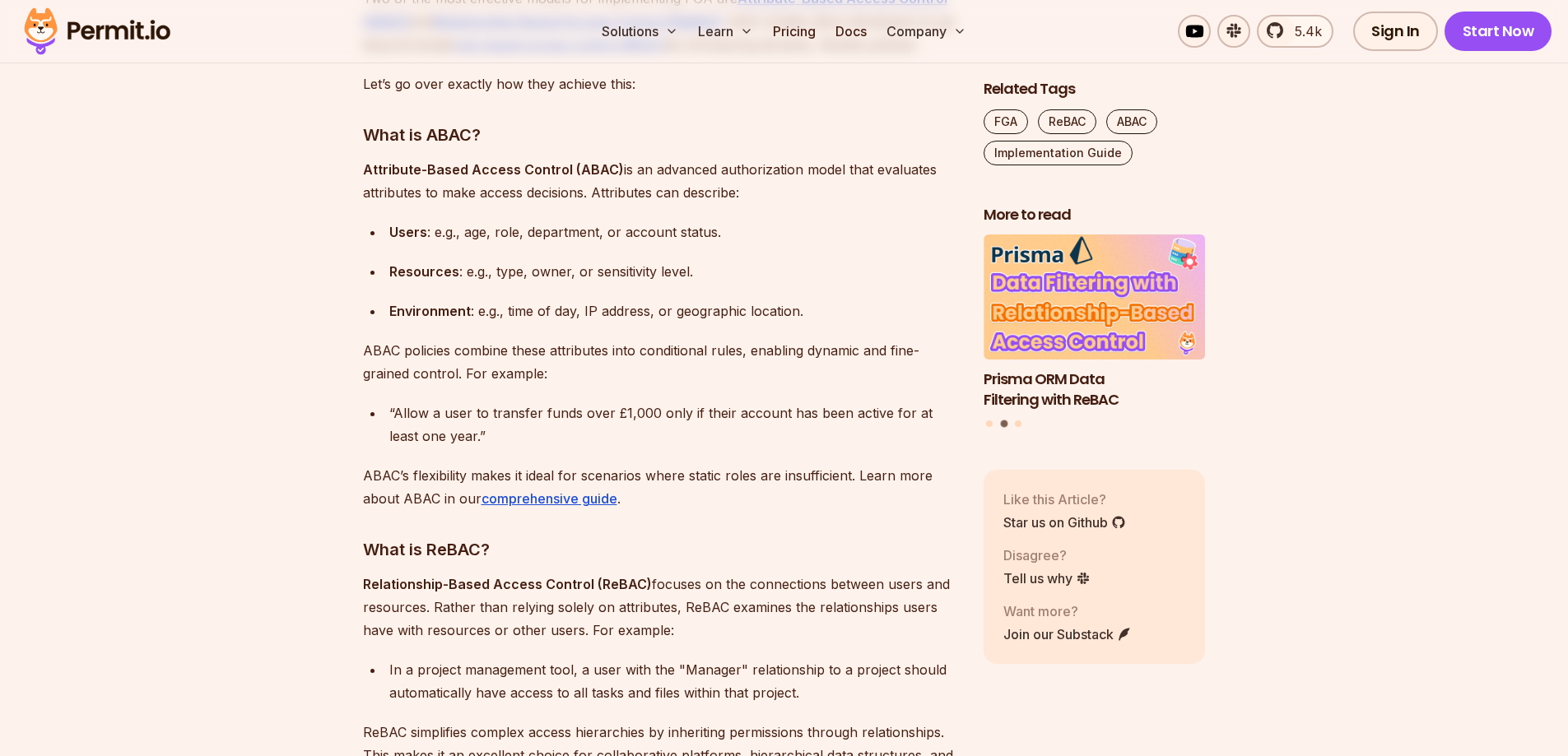
scroll to position [1646, 0]
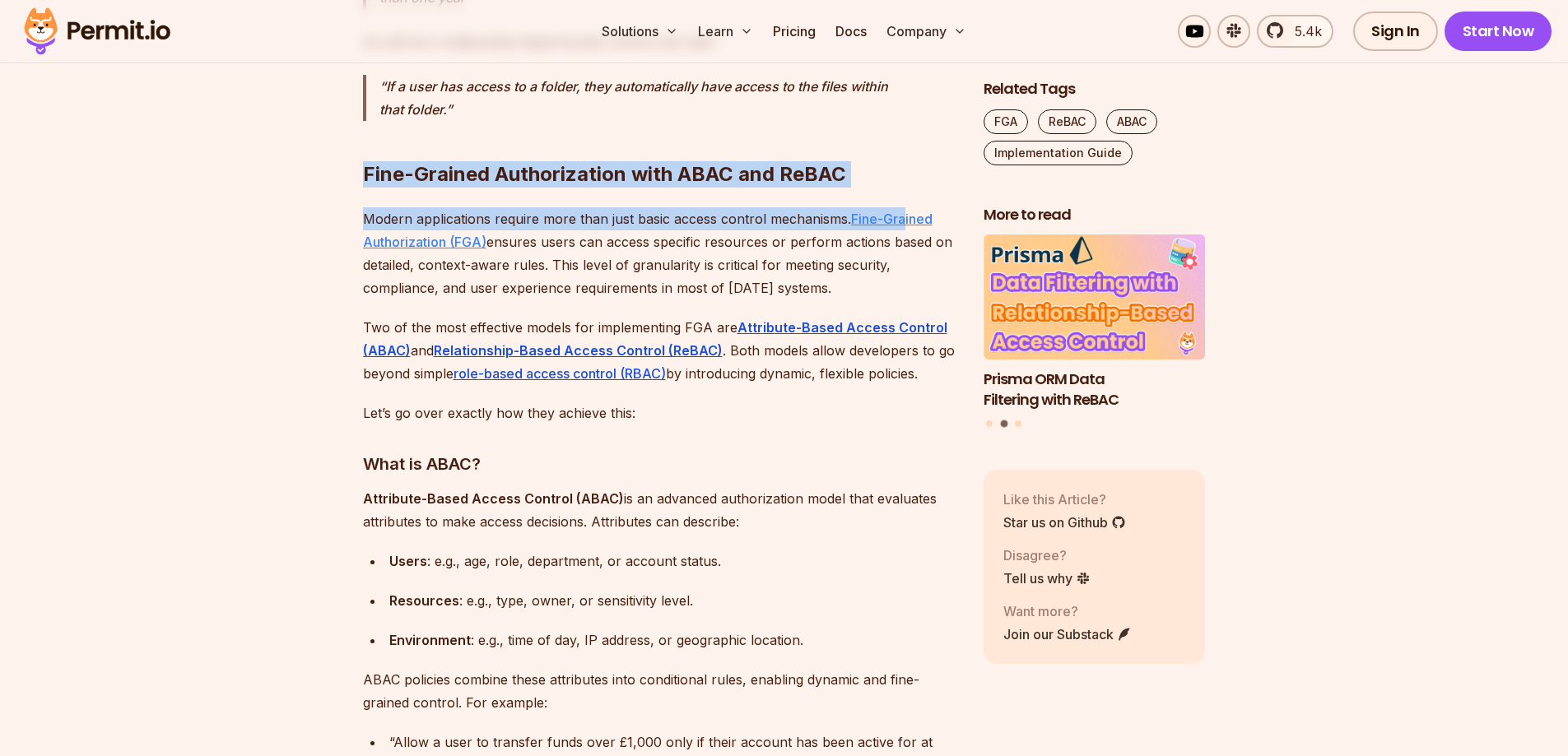
drag, startPoint x: 319, startPoint y: 169, endPoint x: 906, endPoint y: 219, distance: 589.1
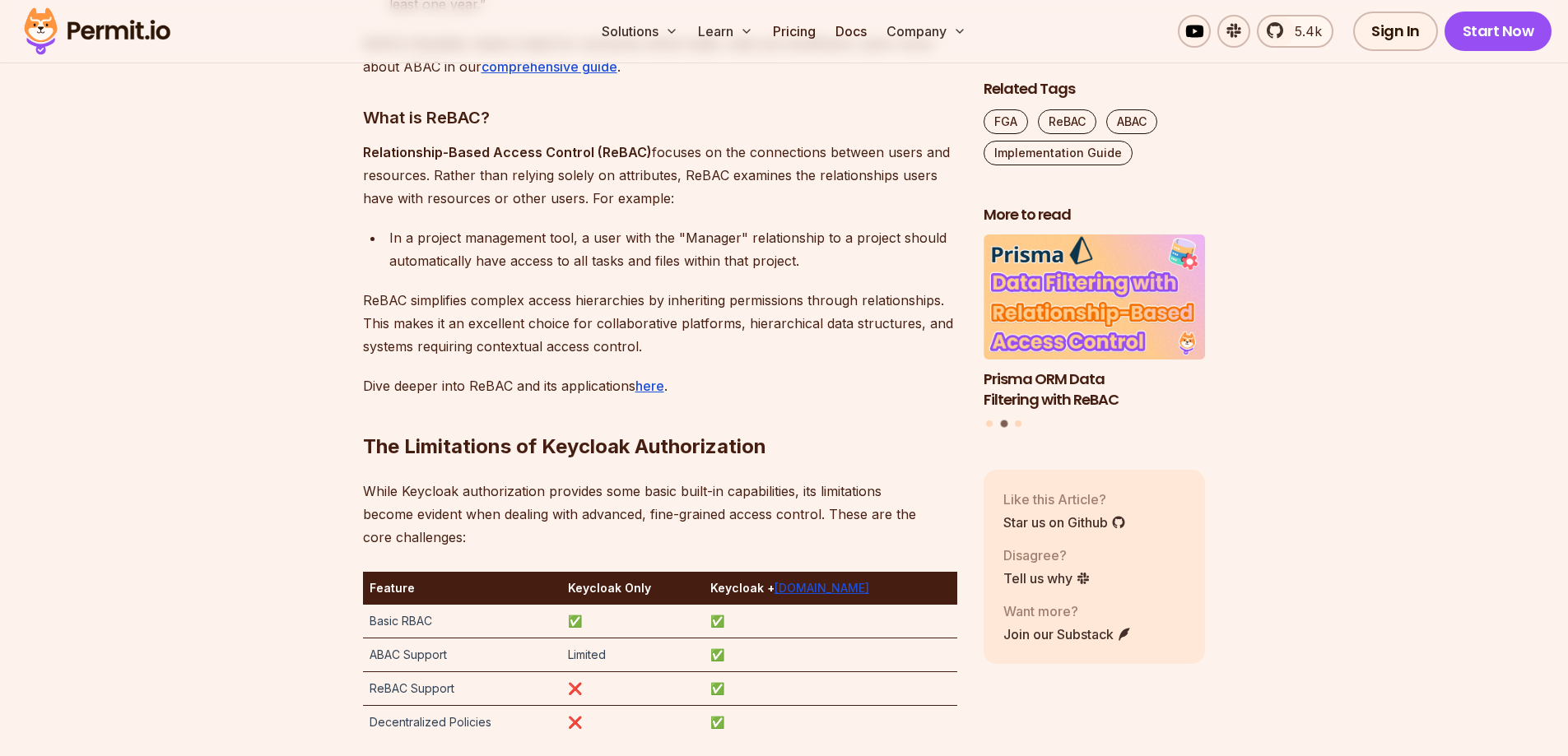
scroll to position [2634, 0]
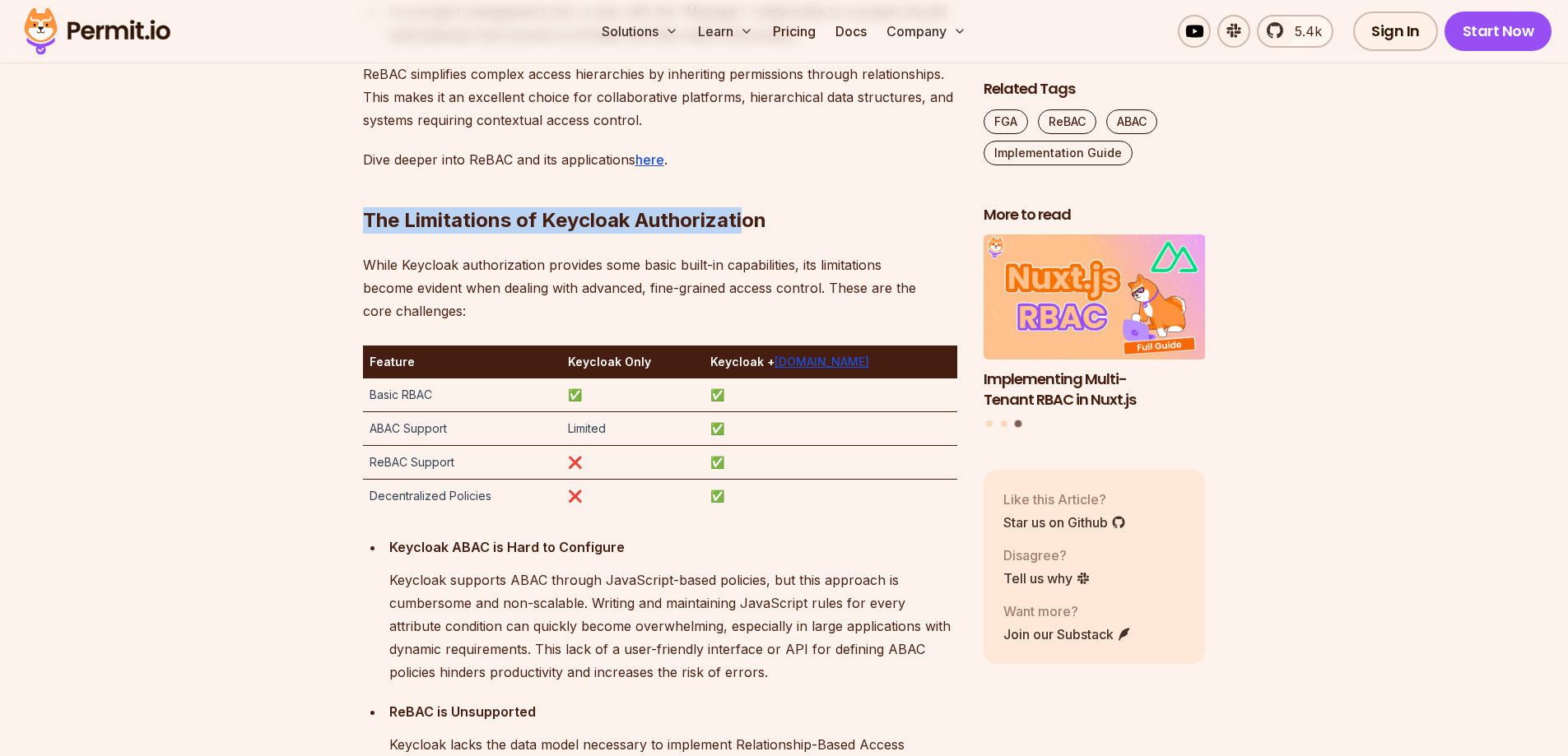
drag, startPoint x: 359, startPoint y: 223, endPoint x: 740, endPoint y: 227, distance: 381.0
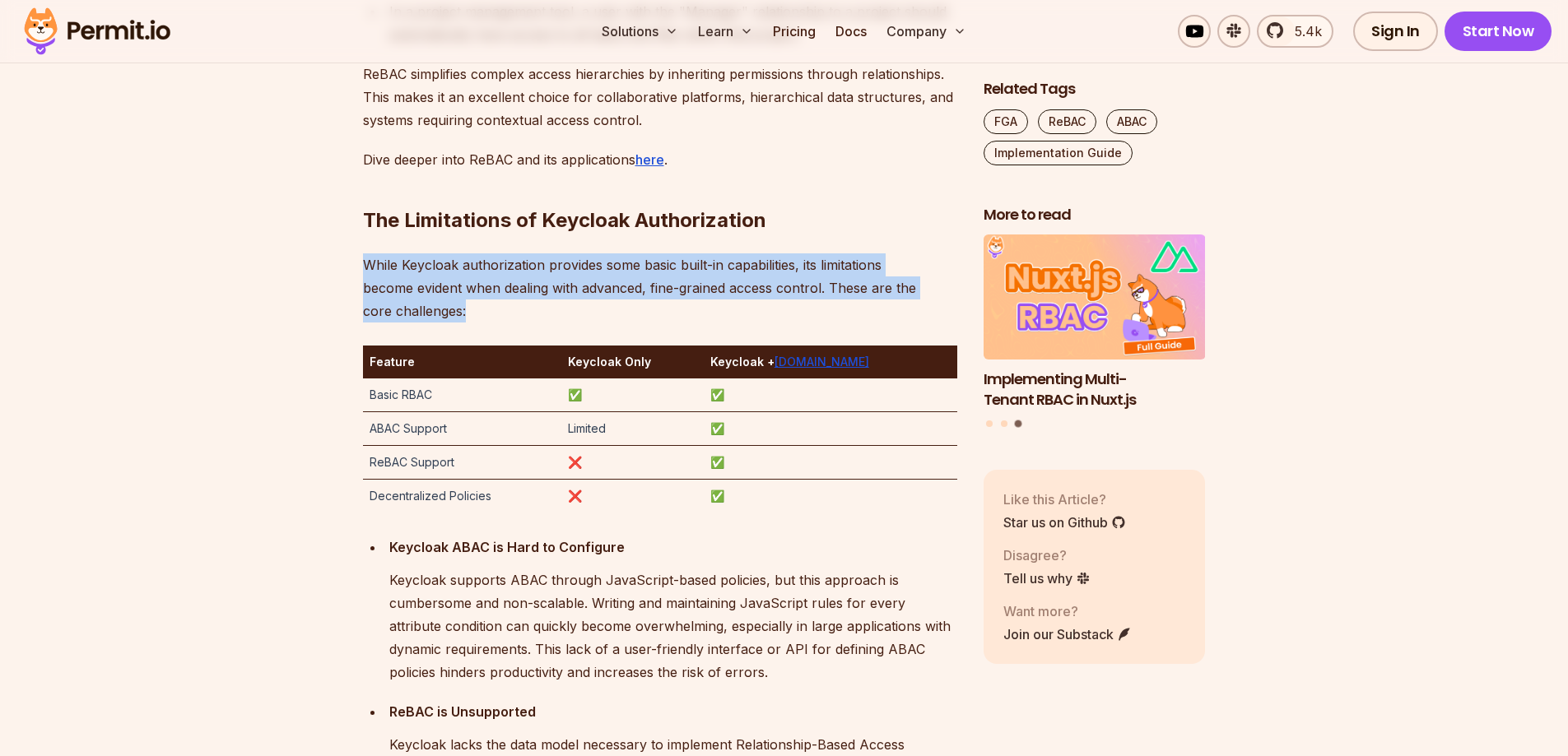
drag, startPoint x: 368, startPoint y: 262, endPoint x: 787, endPoint y: 304, distance: 421.1
click at [787, 304] on p "While Keycloak authorization provides some basic built-in capabilities, its lim…" at bounding box center [660, 288] width 595 height 69
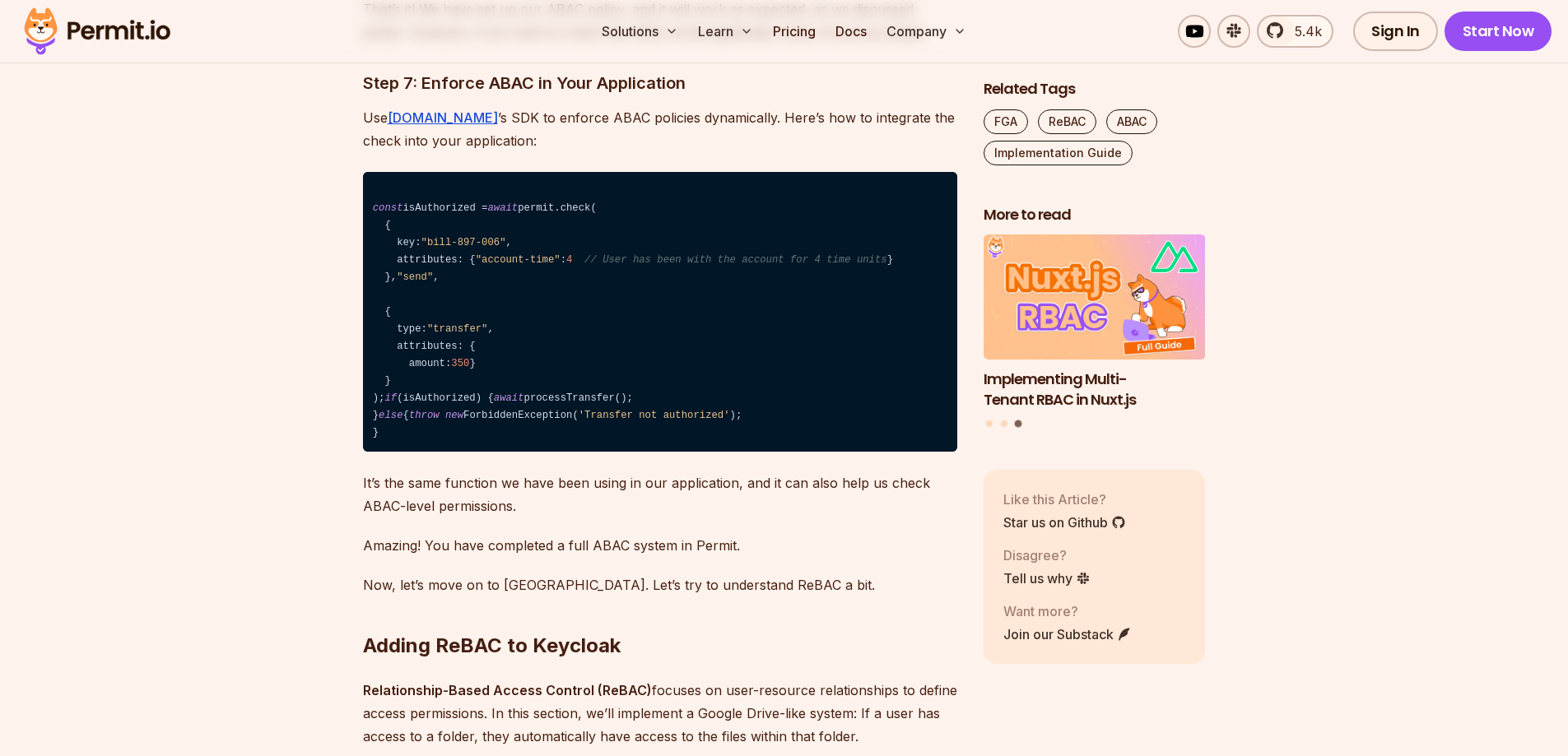
scroll to position [11771, 0]
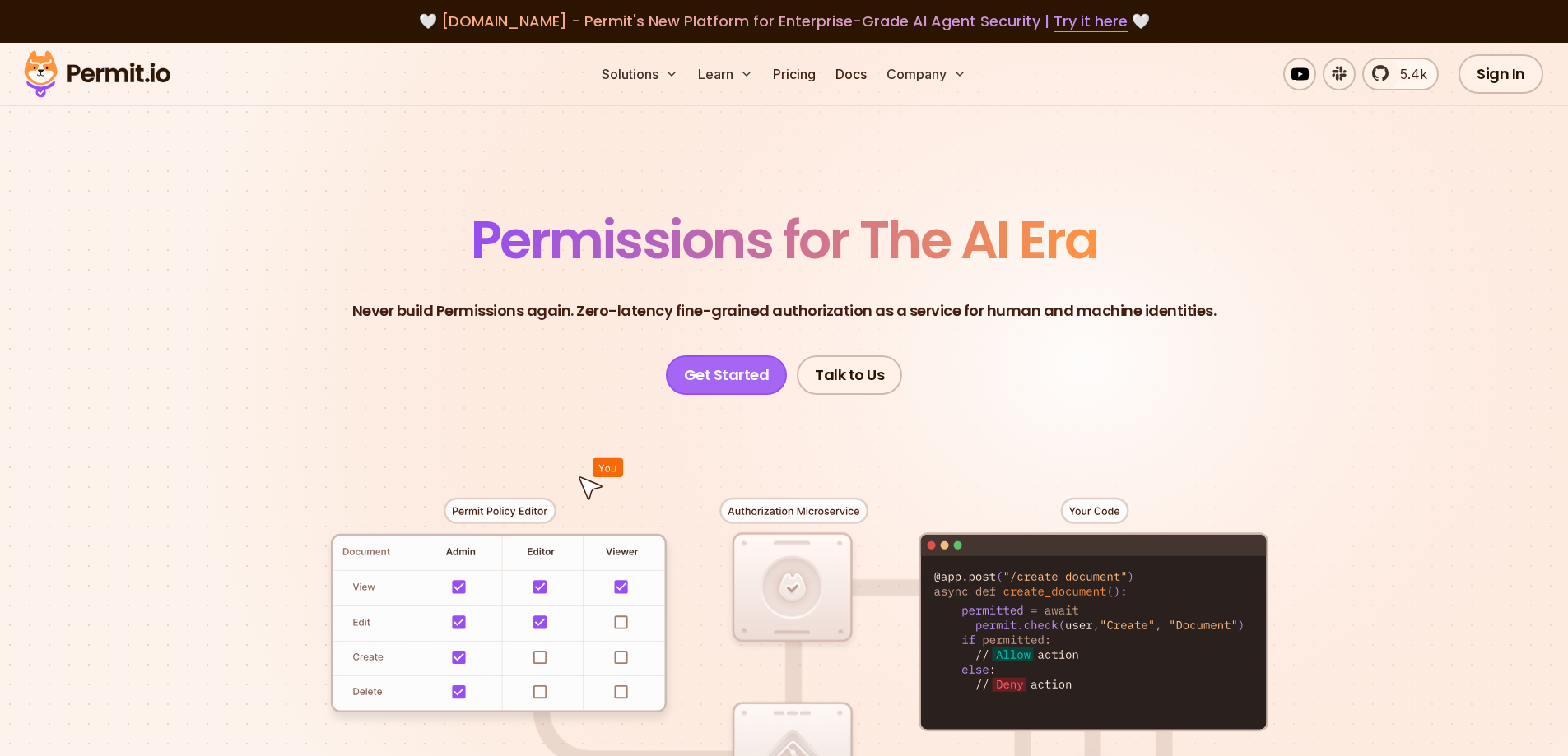
click at [722, 370] on link "Get Started" at bounding box center [727, 376] width 122 height 39
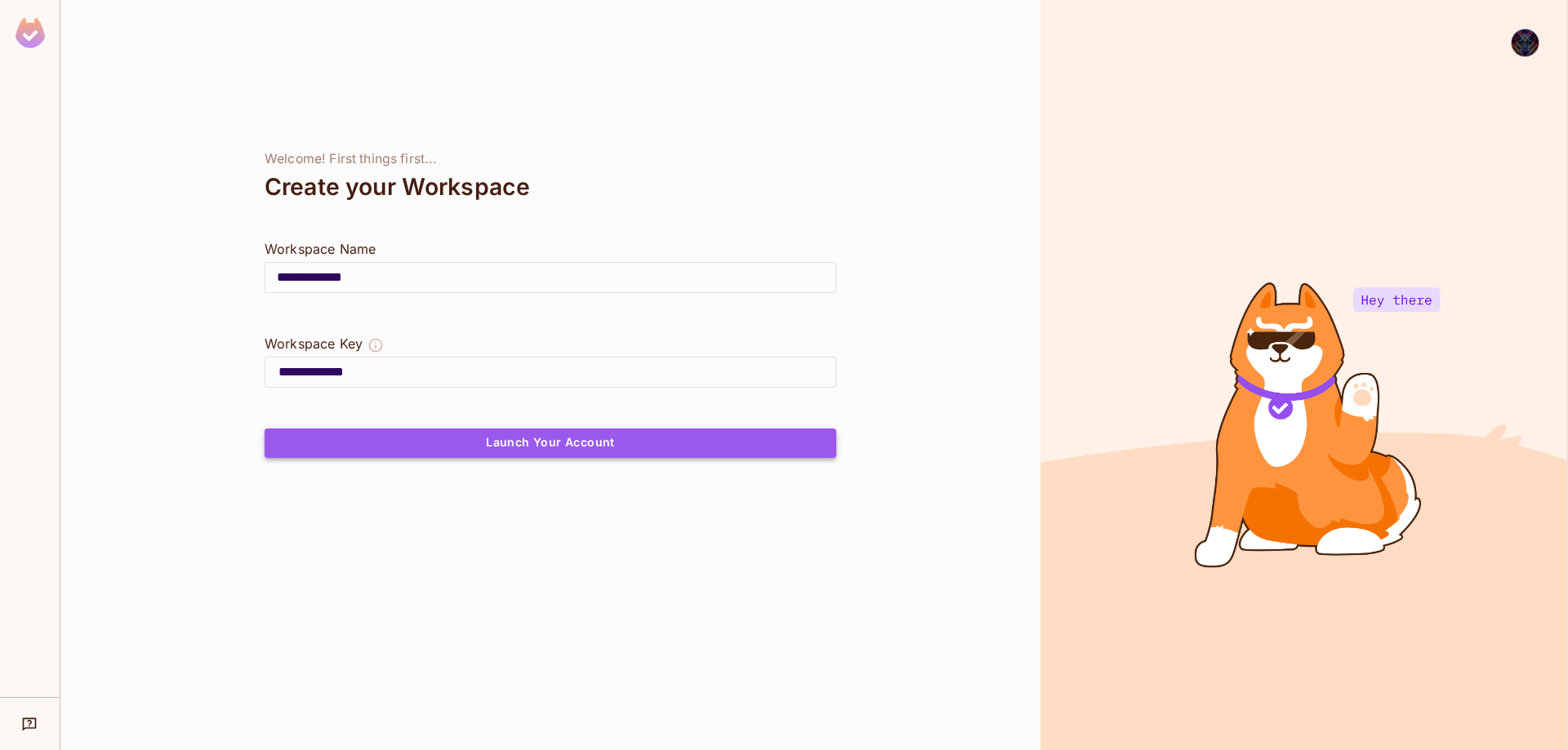
click at [462, 447] on button "Launch Your Account" at bounding box center [550, 443] width 572 height 29
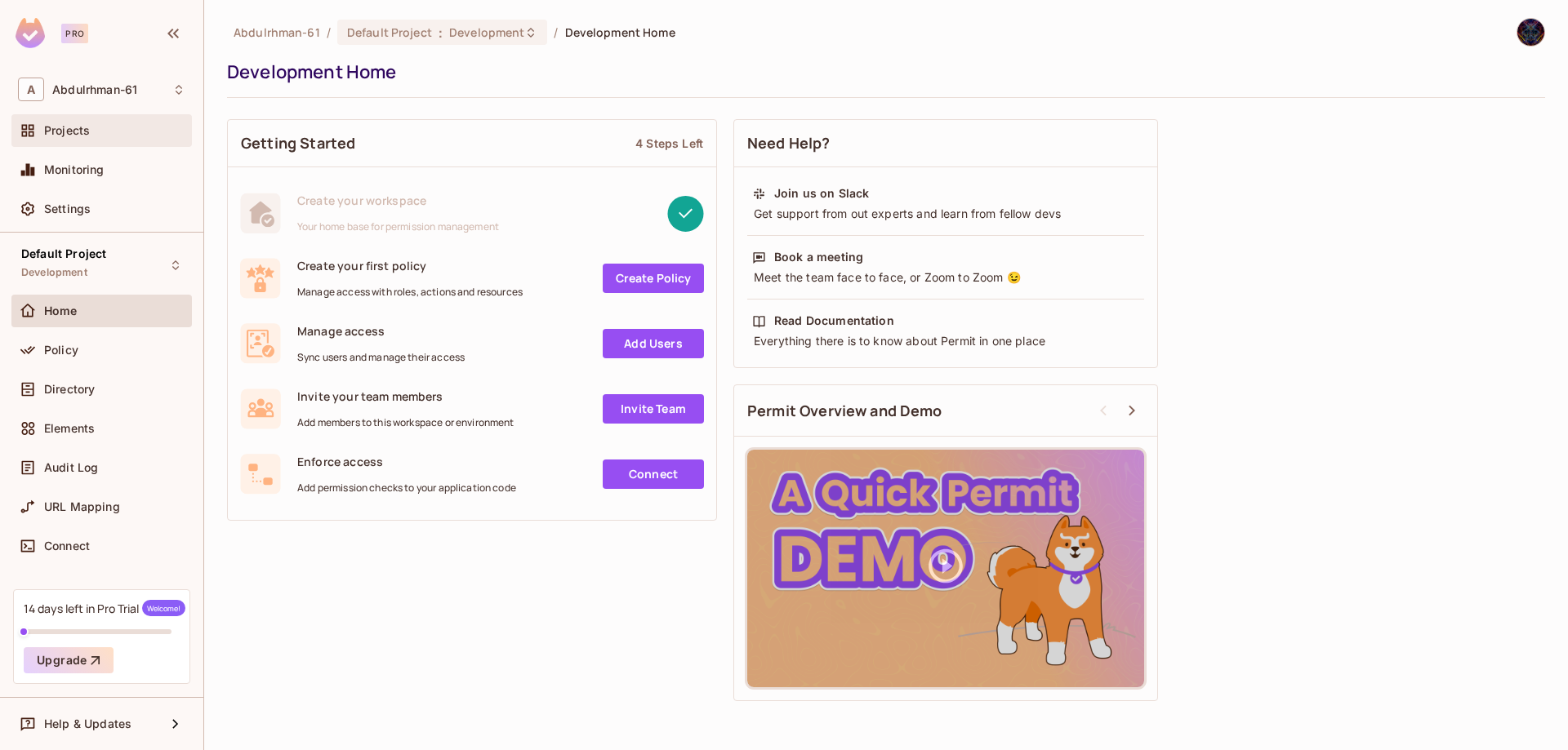
click at [84, 128] on span "Projects" at bounding box center [66, 130] width 46 height 13
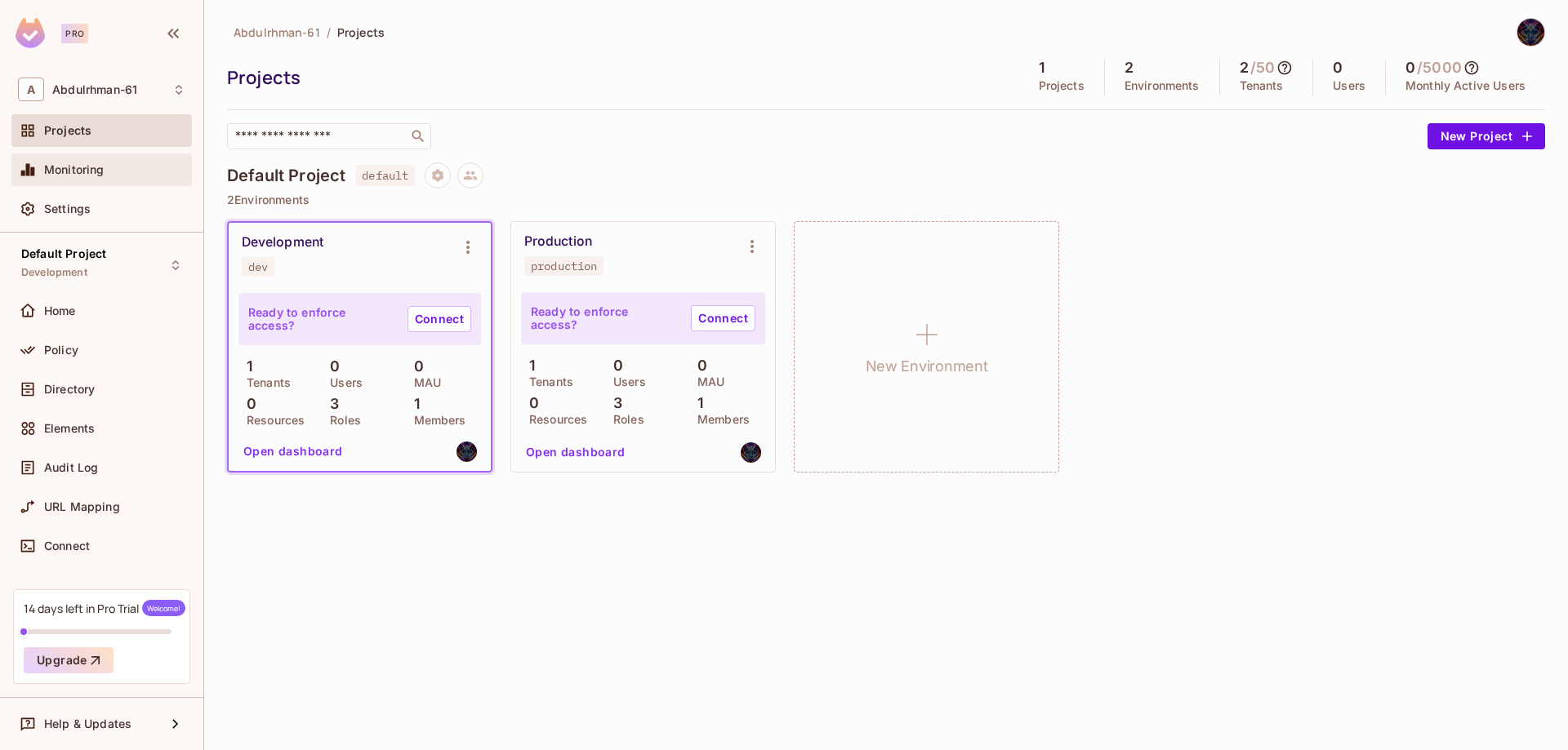
click at [104, 162] on div "Monitoring" at bounding box center [102, 170] width 168 height 19
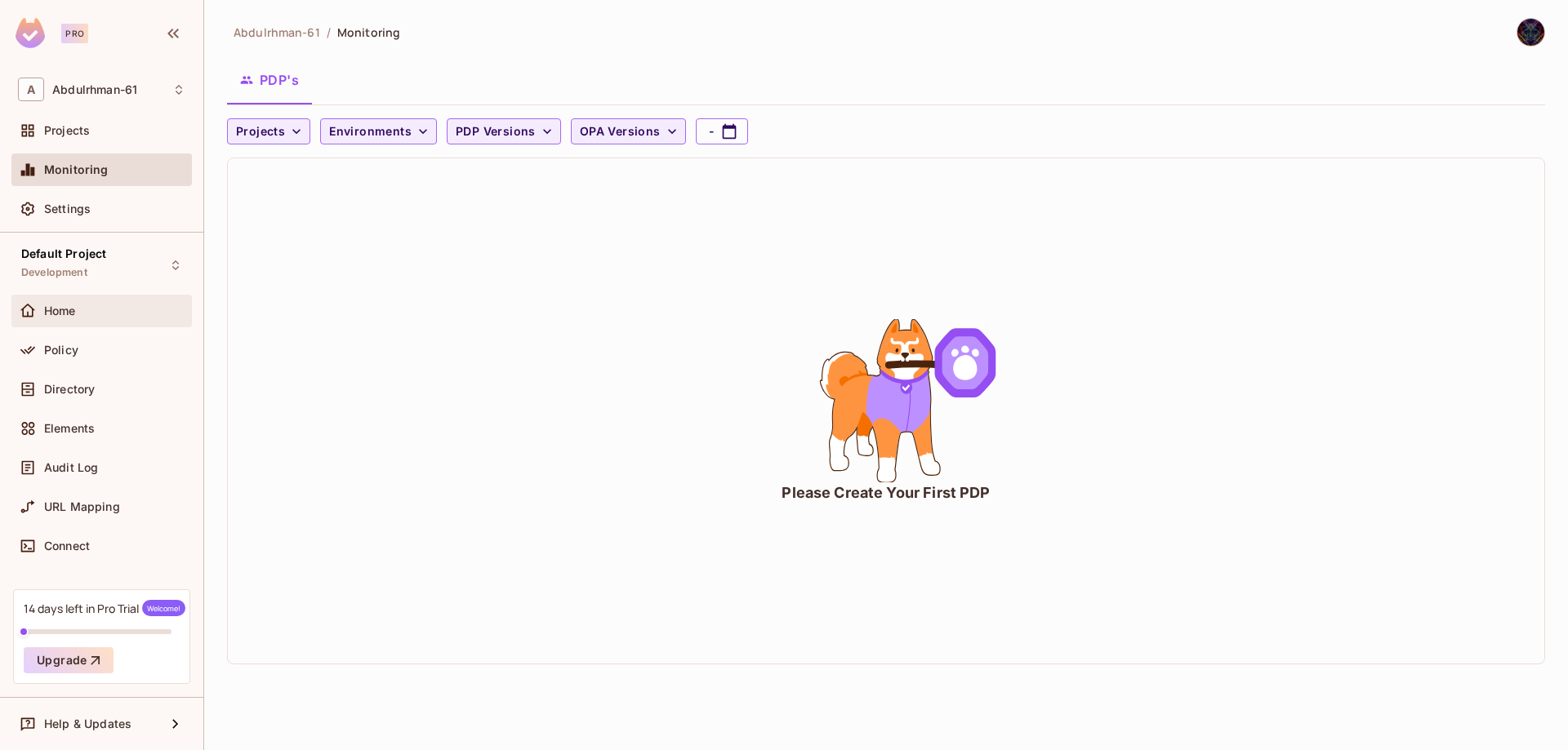
click at [89, 316] on div "Home" at bounding box center [114, 310] width 142 height 13
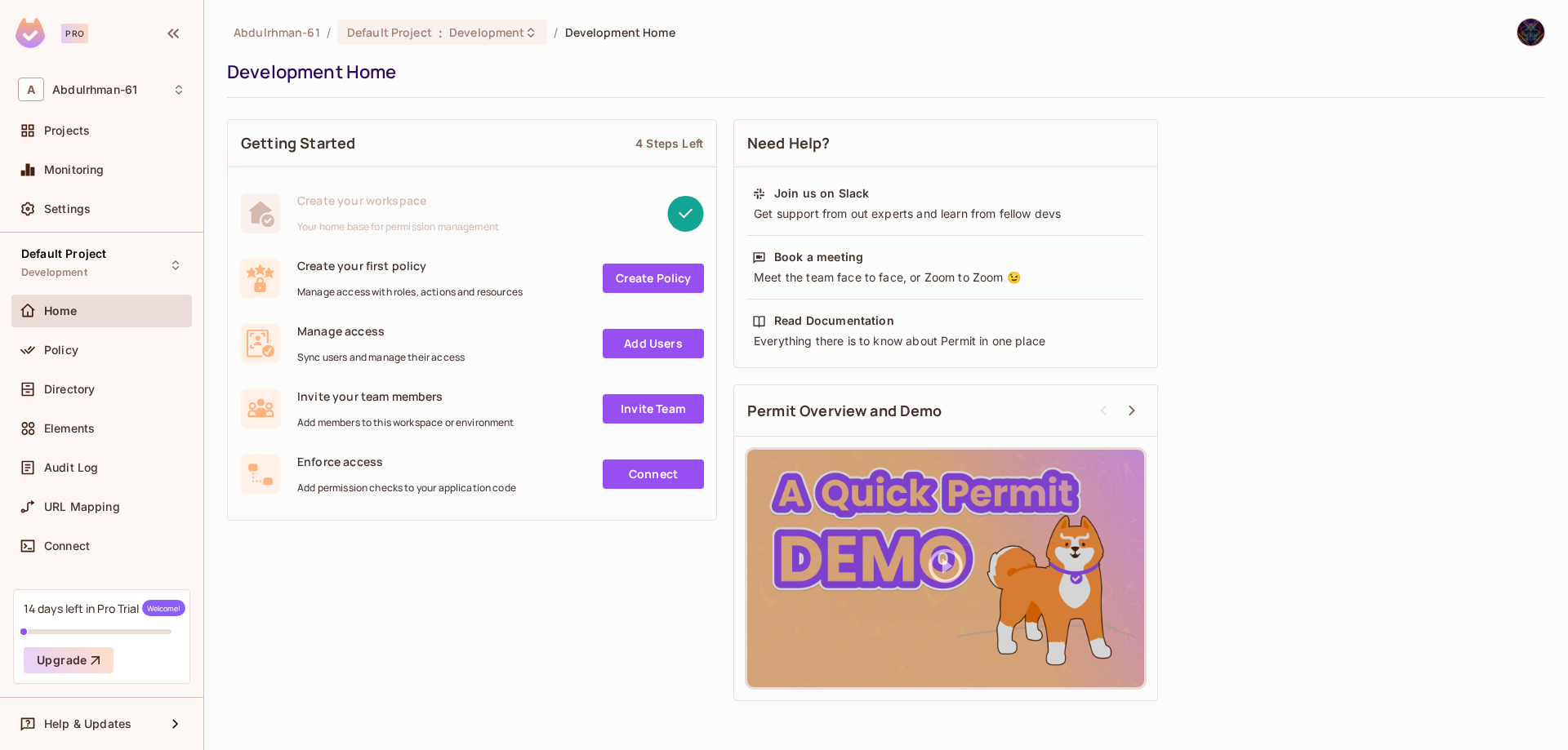
click at [621, 271] on link "Create Policy" at bounding box center [653, 278] width 101 height 29
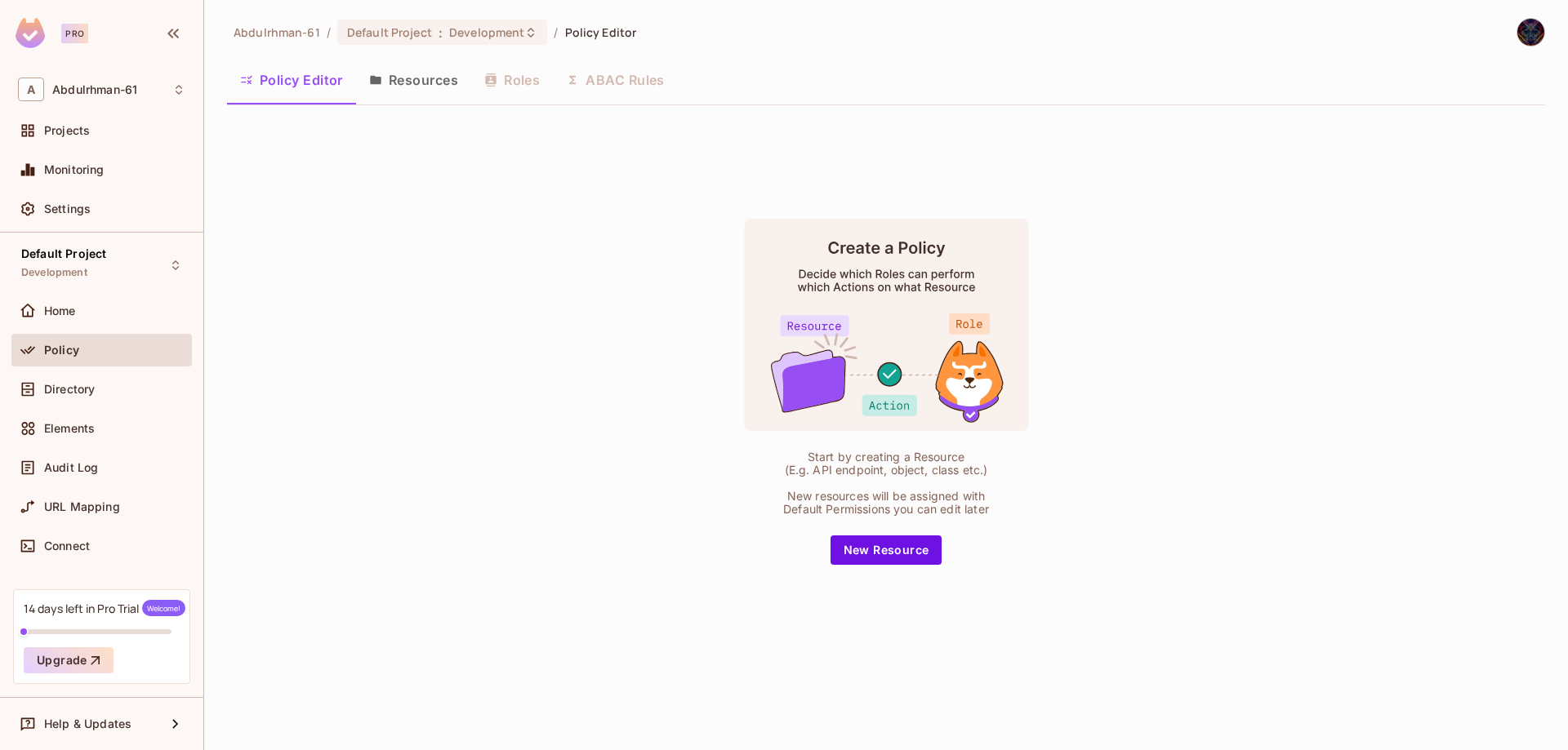
drag, startPoint x: 874, startPoint y: 554, endPoint x: 863, endPoint y: 538, distance: 19.4
click at [874, 552] on button "New Resource" at bounding box center [886, 550] width 112 height 29
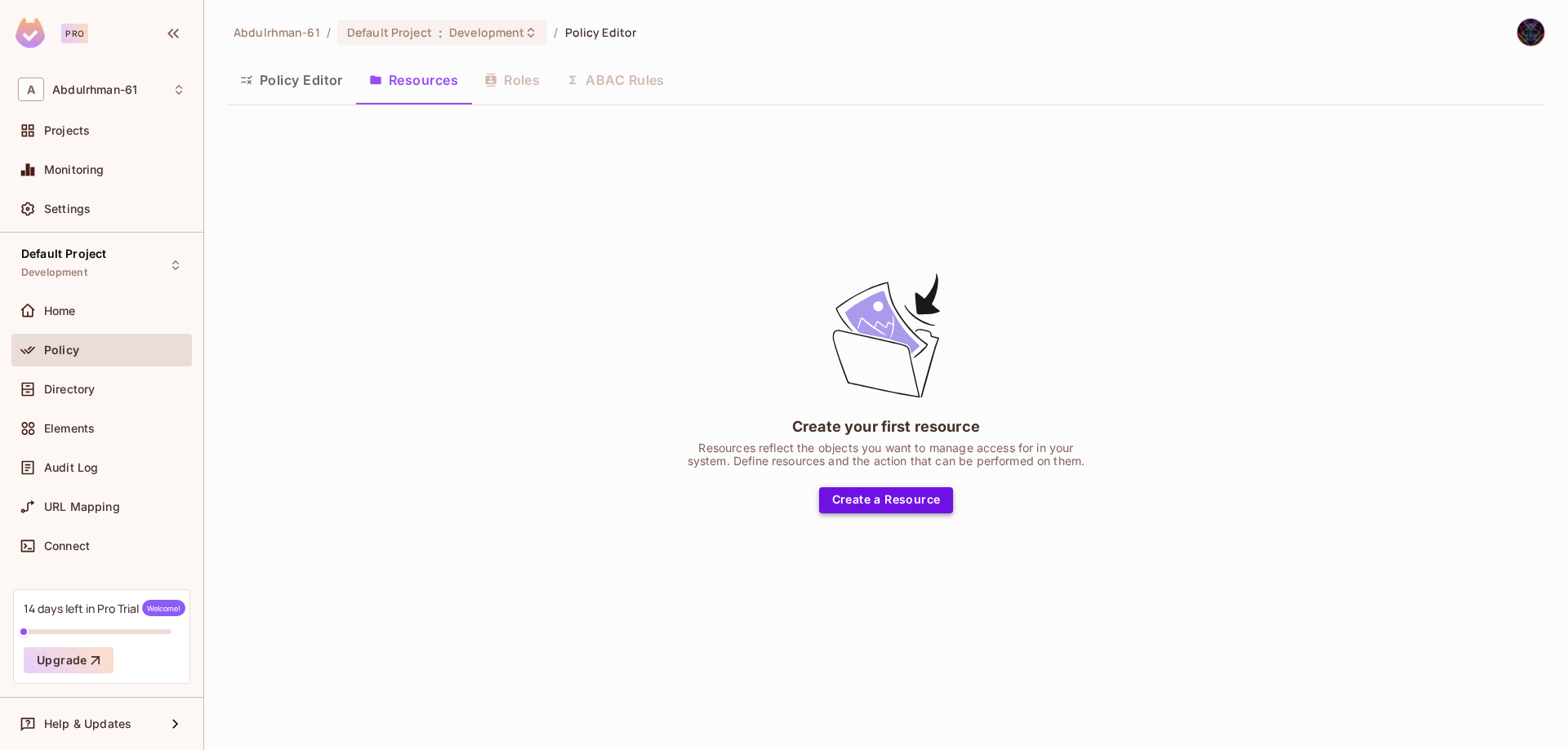
click at [888, 492] on button "Create a Resource" at bounding box center [886, 500] width 135 height 26
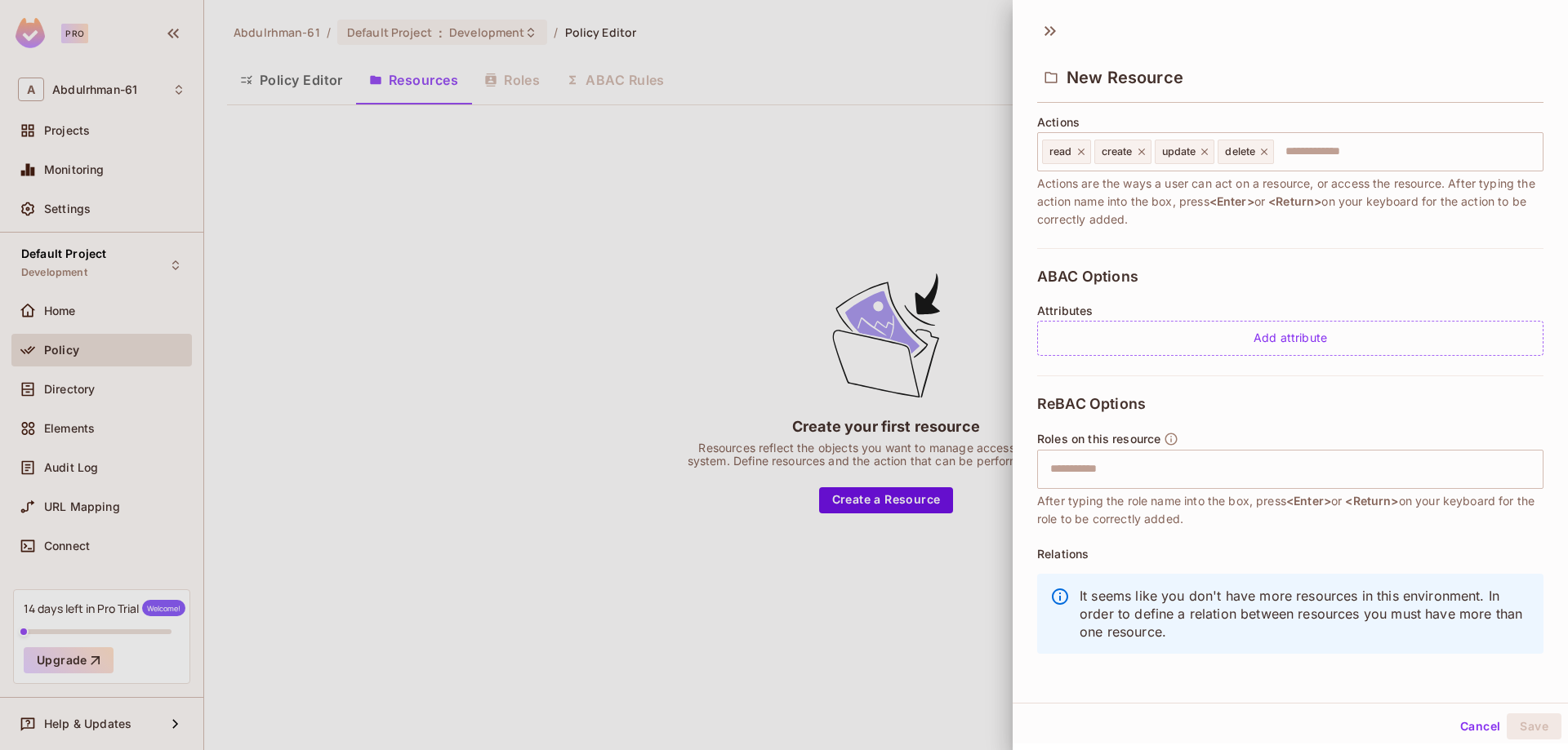
scroll to position [211, 0]
